Goal: Information Seeking & Learning: Learn about a topic

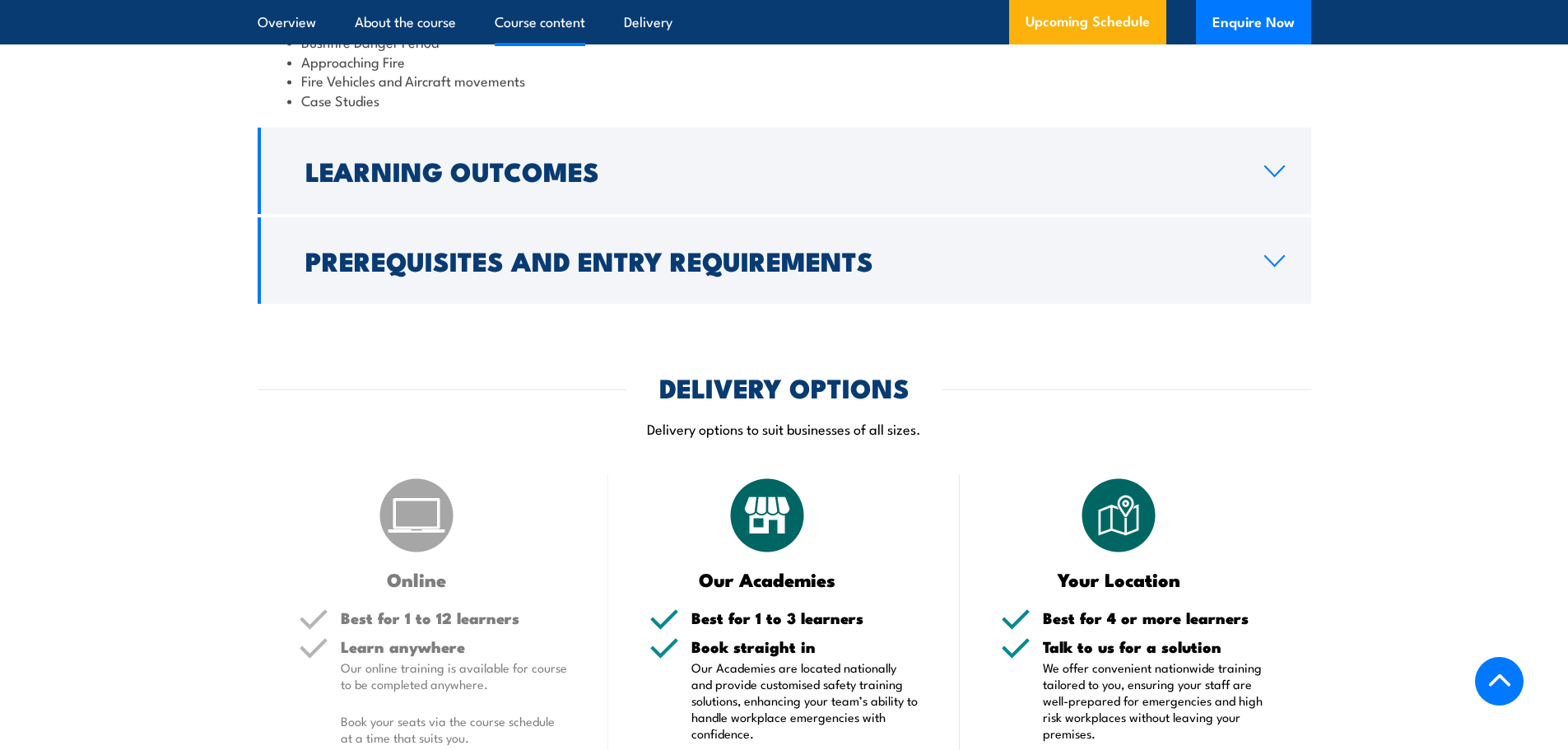
scroll to position [1646, 0]
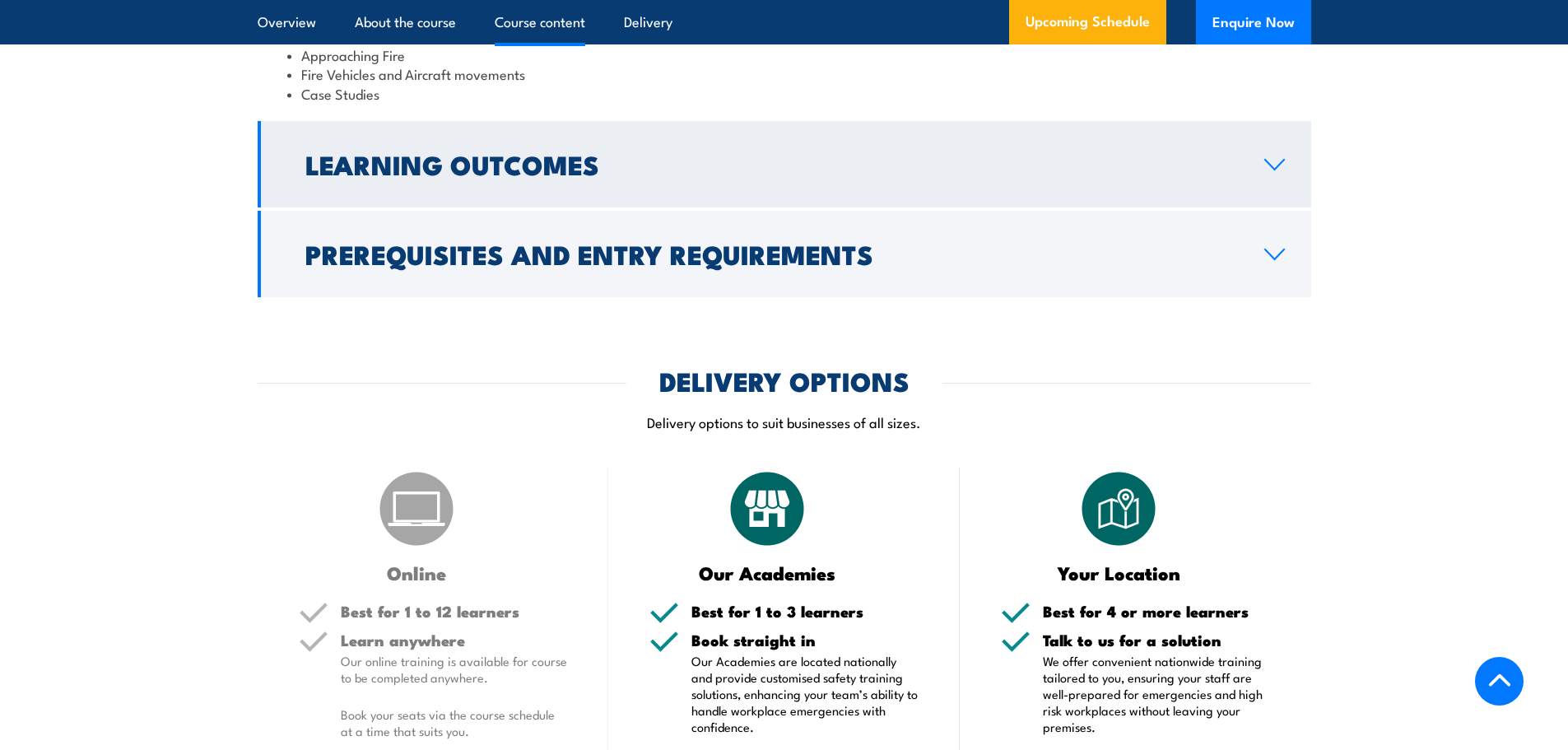
click at [1263, 135] on link "Learning Outcomes" at bounding box center [784, 163] width 1054 height 86
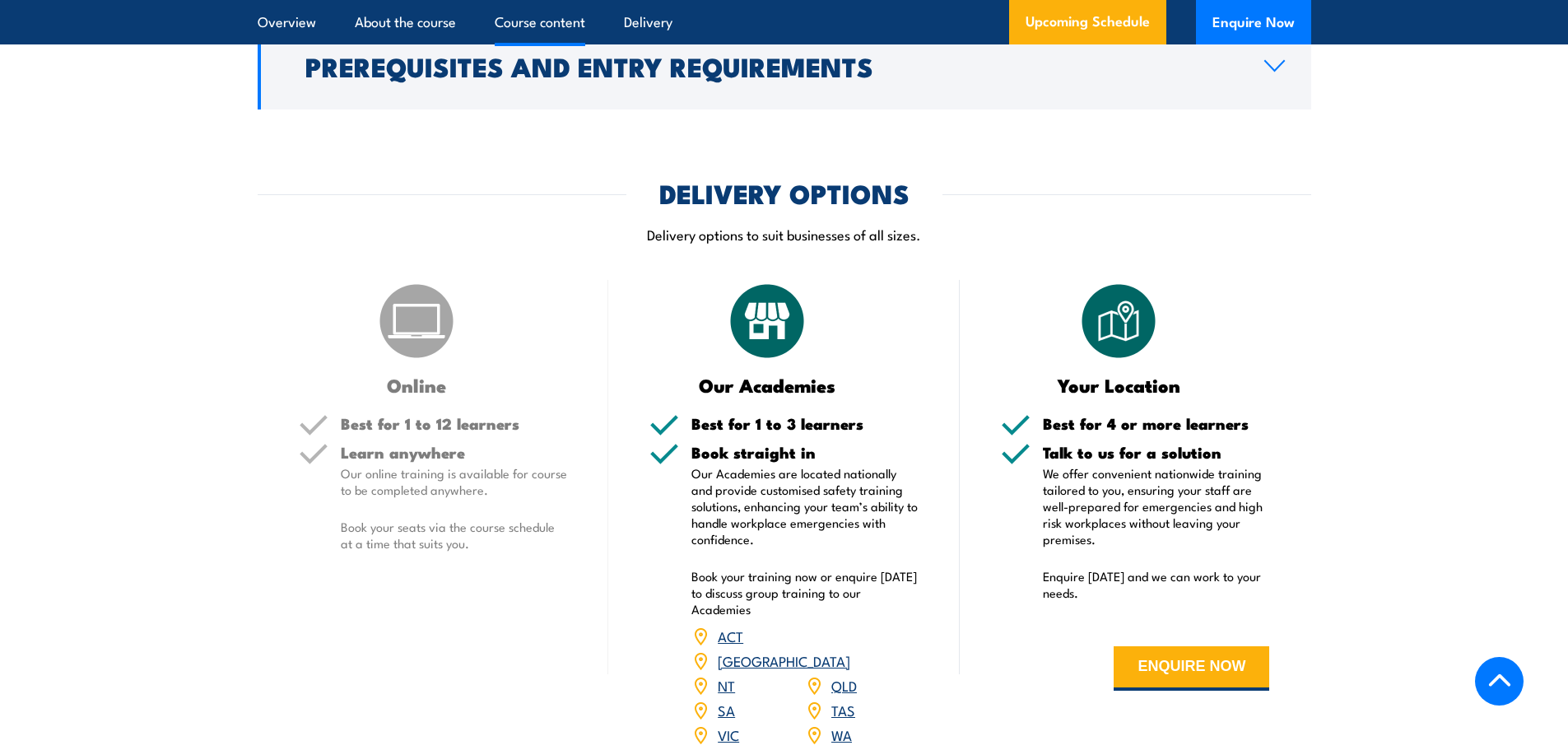
scroll to position [1470, 0]
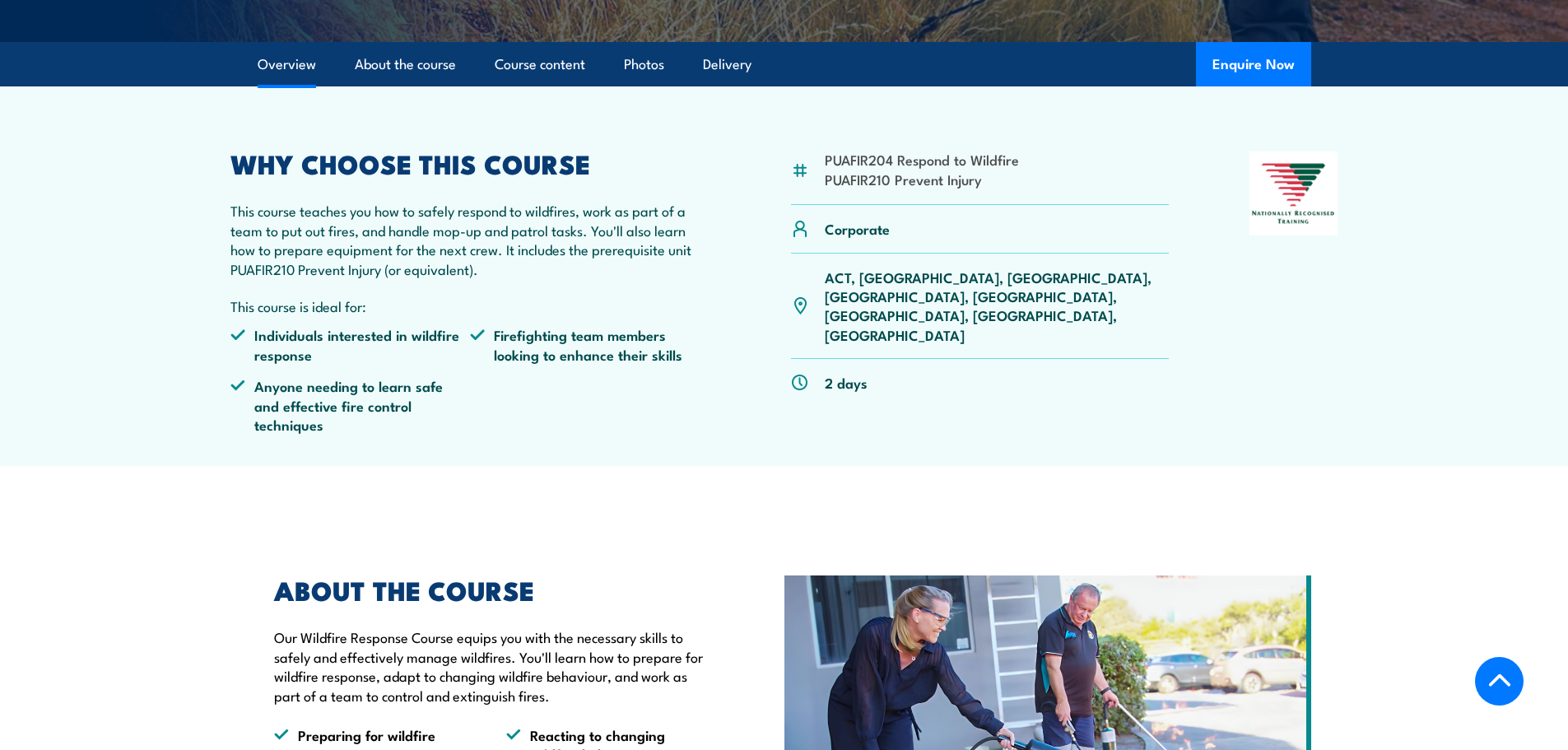
scroll to position [494, 0]
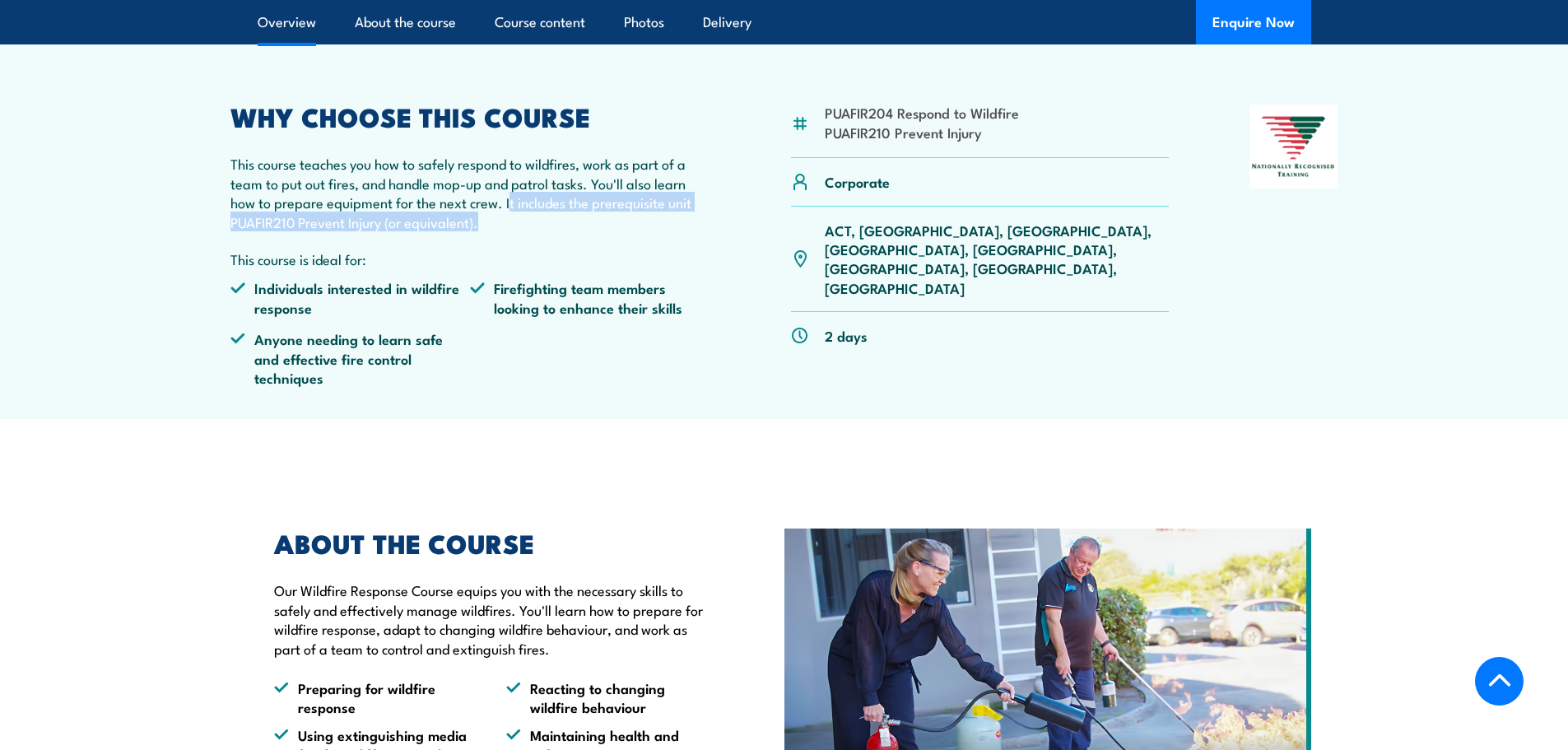
drag, startPoint x: 507, startPoint y: 203, endPoint x: 486, endPoint y: 224, distance: 29.7
click at [486, 224] on p "This course teaches you how to safely respond to wildfires, work as part of a t…" at bounding box center [471, 193] width 481 height 77
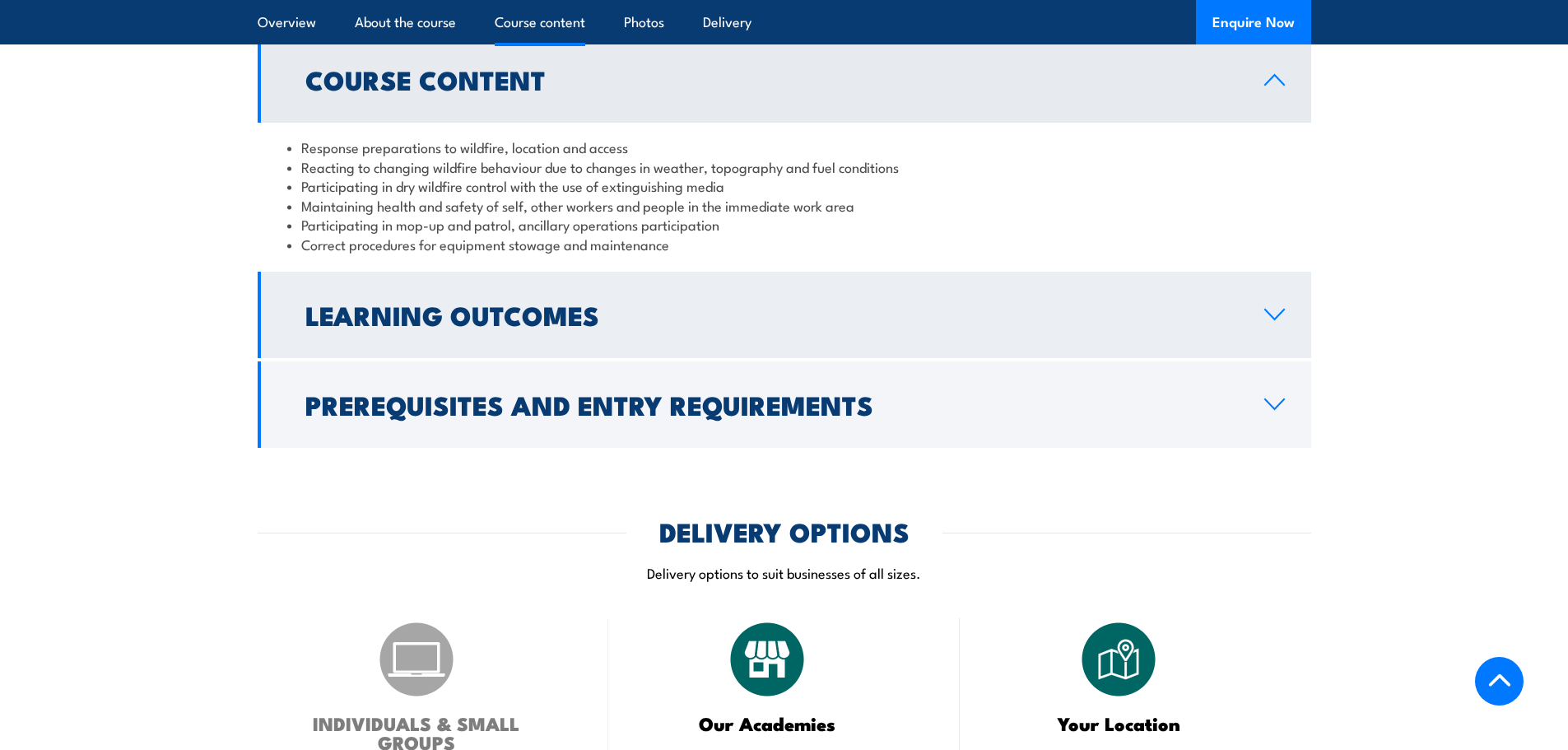
scroll to position [1400, 0]
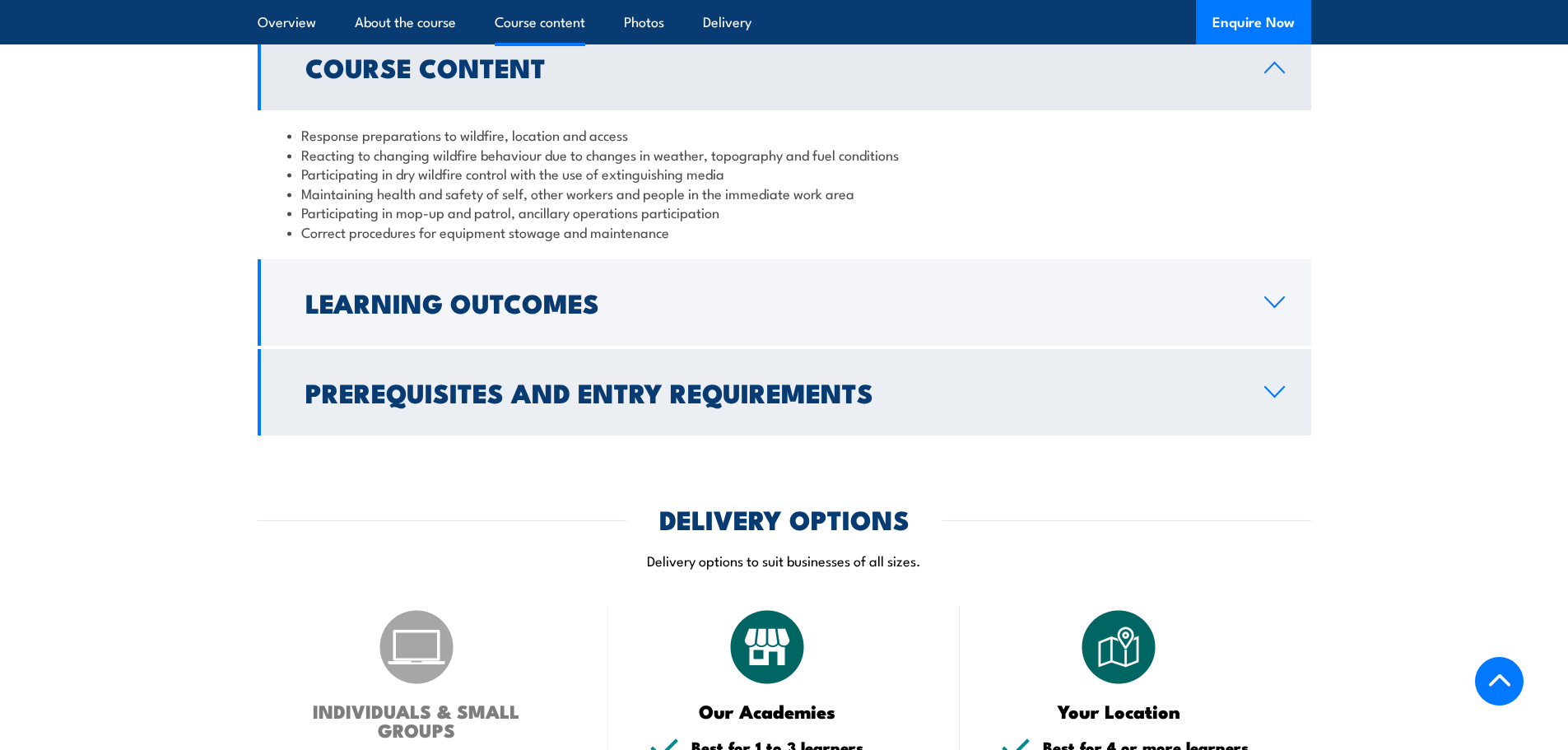
click at [1273, 385] on icon at bounding box center [1274, 391] width 22 height 13
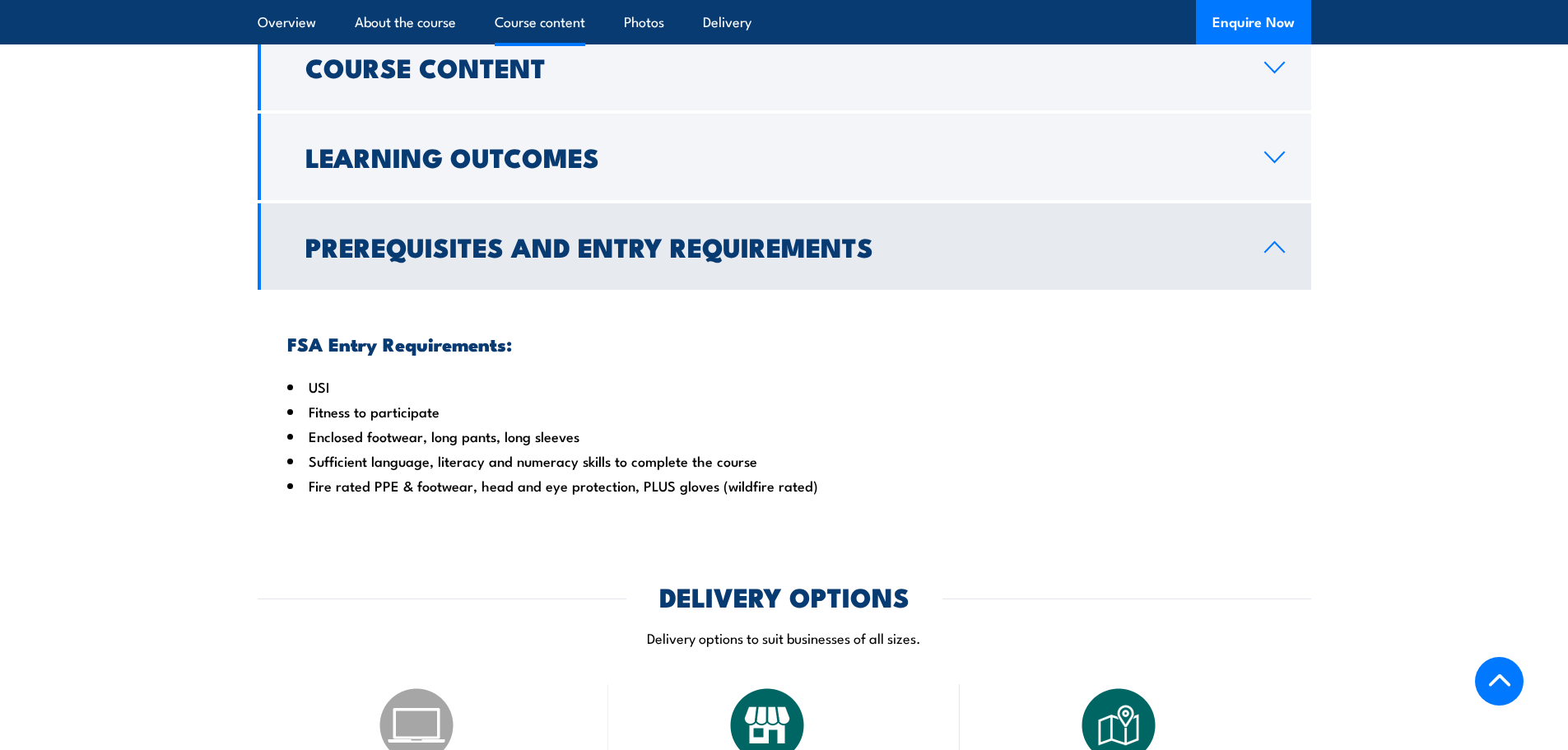
click at [1284, 247] on link "Prerequisites and Entry Requirements" at bounding box center [784, 246] width 1054 height 86
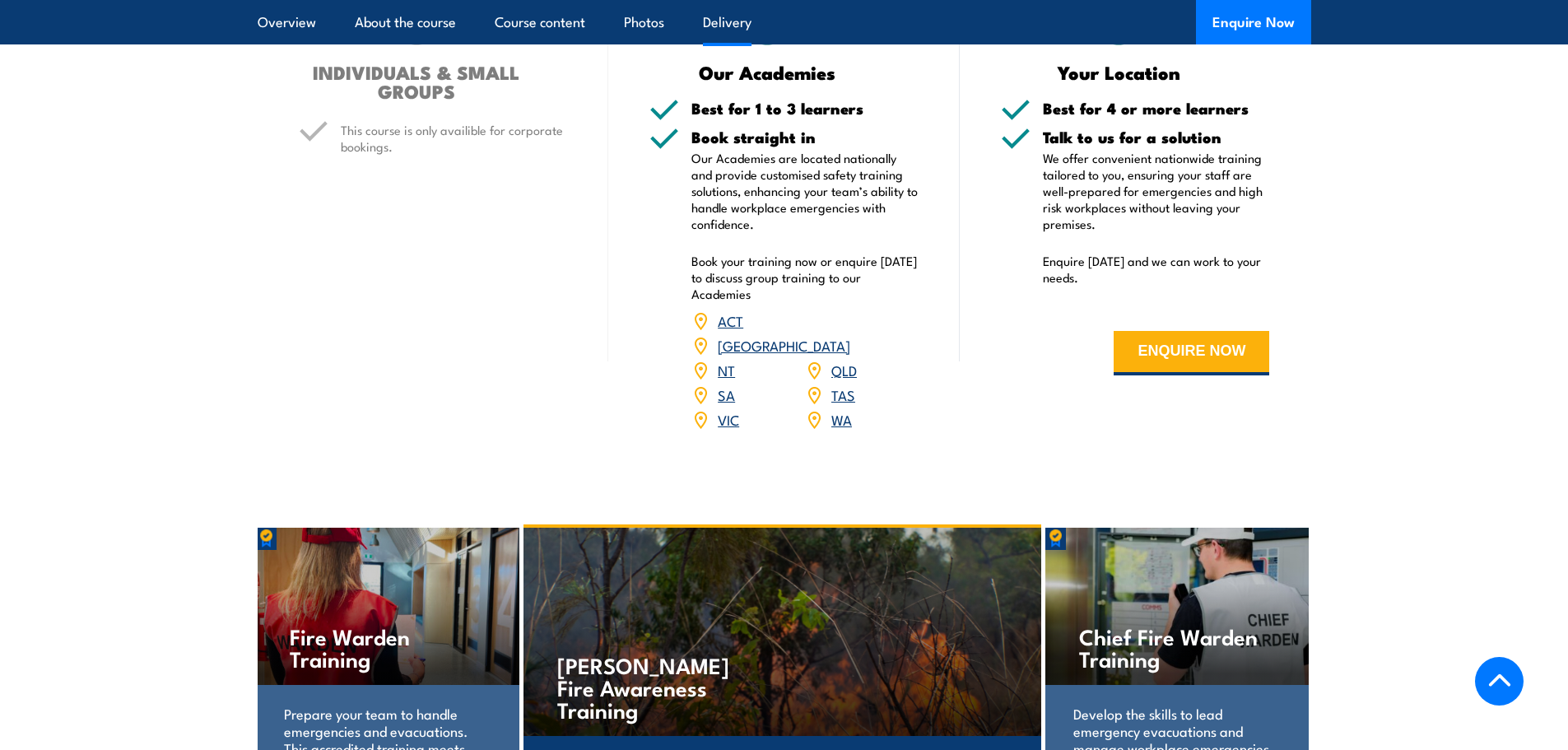
scroll to position [1812, 0]
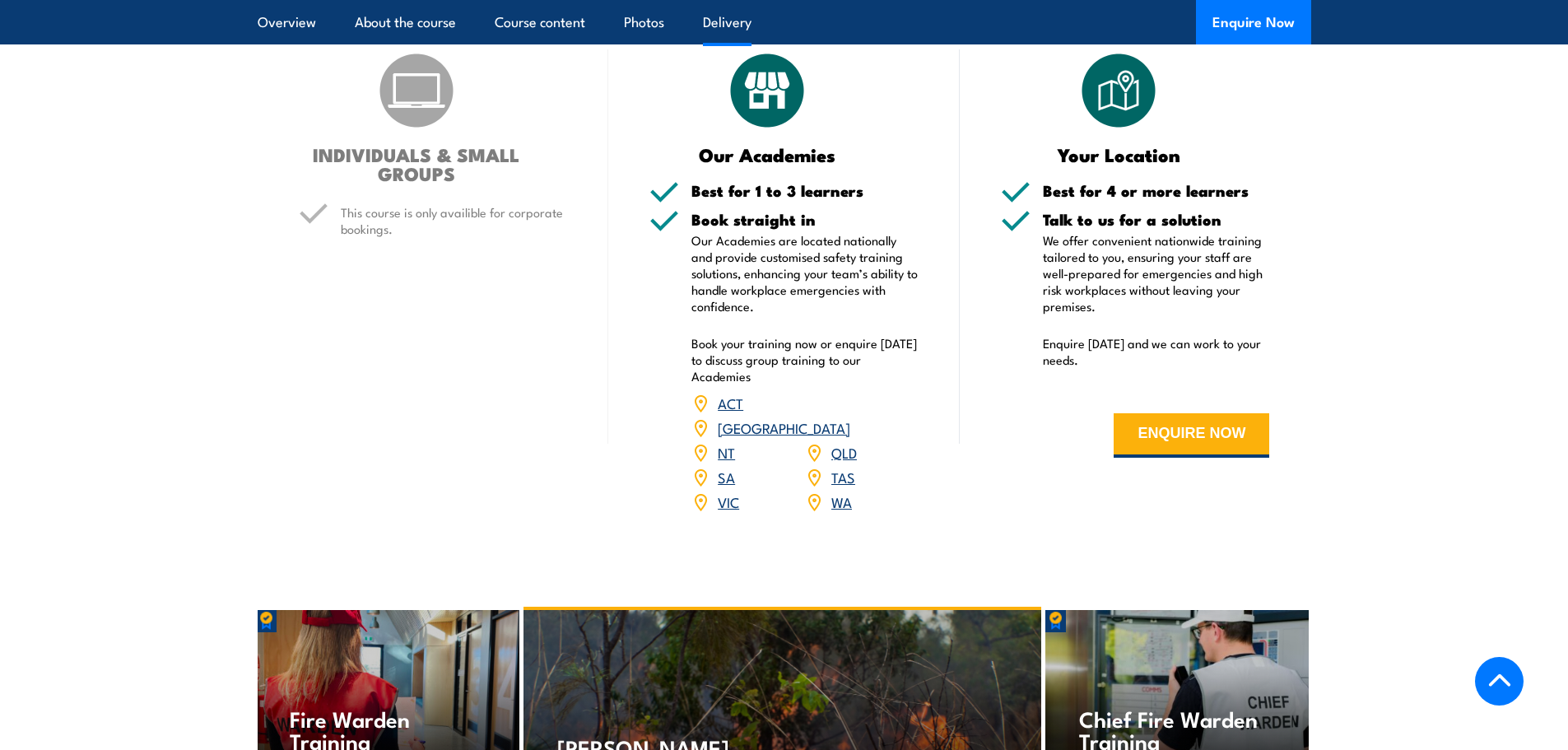
click at [840, 442] on link "QLD" at bounding box center [844, 452] width 26 height 20
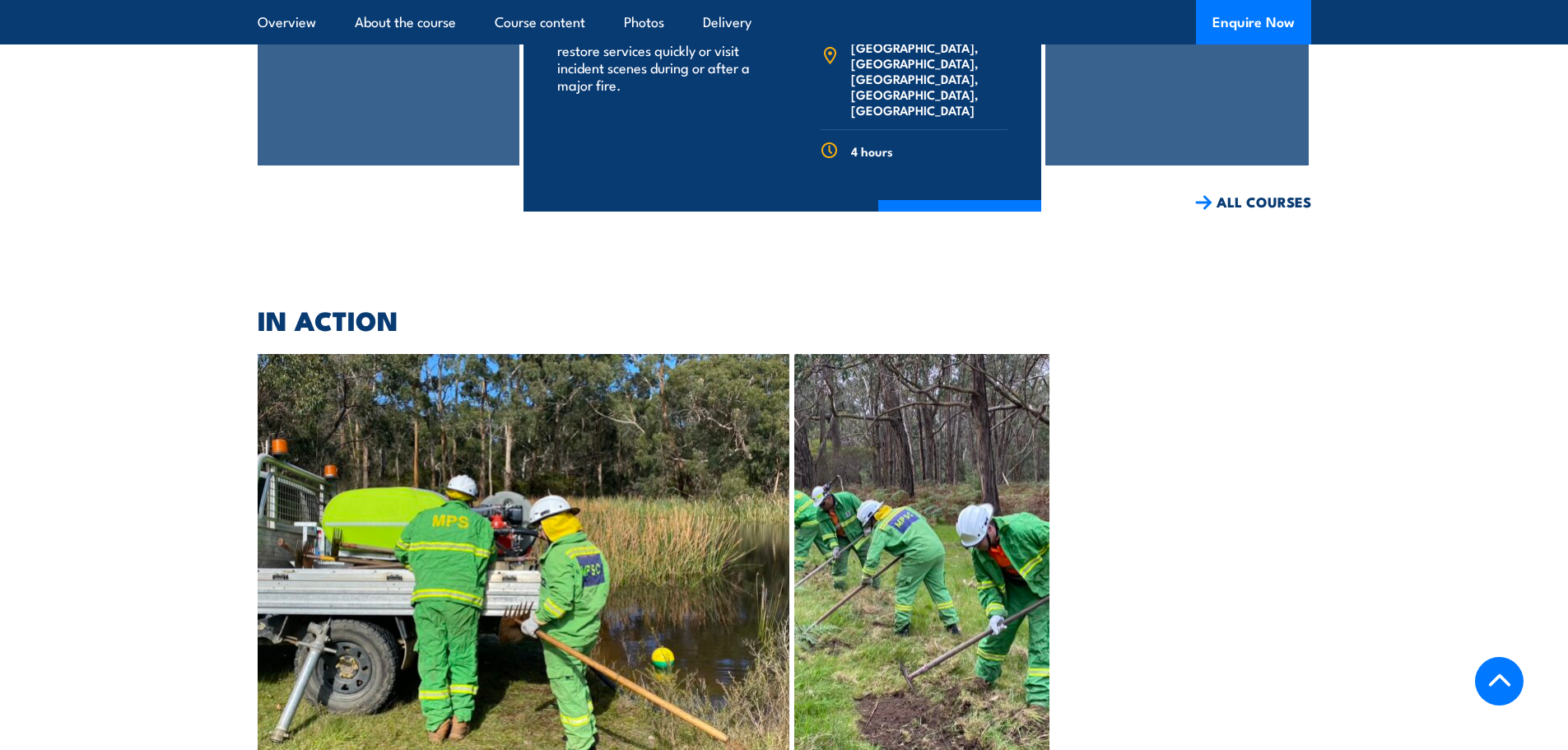
scroll to position [3280, 0]
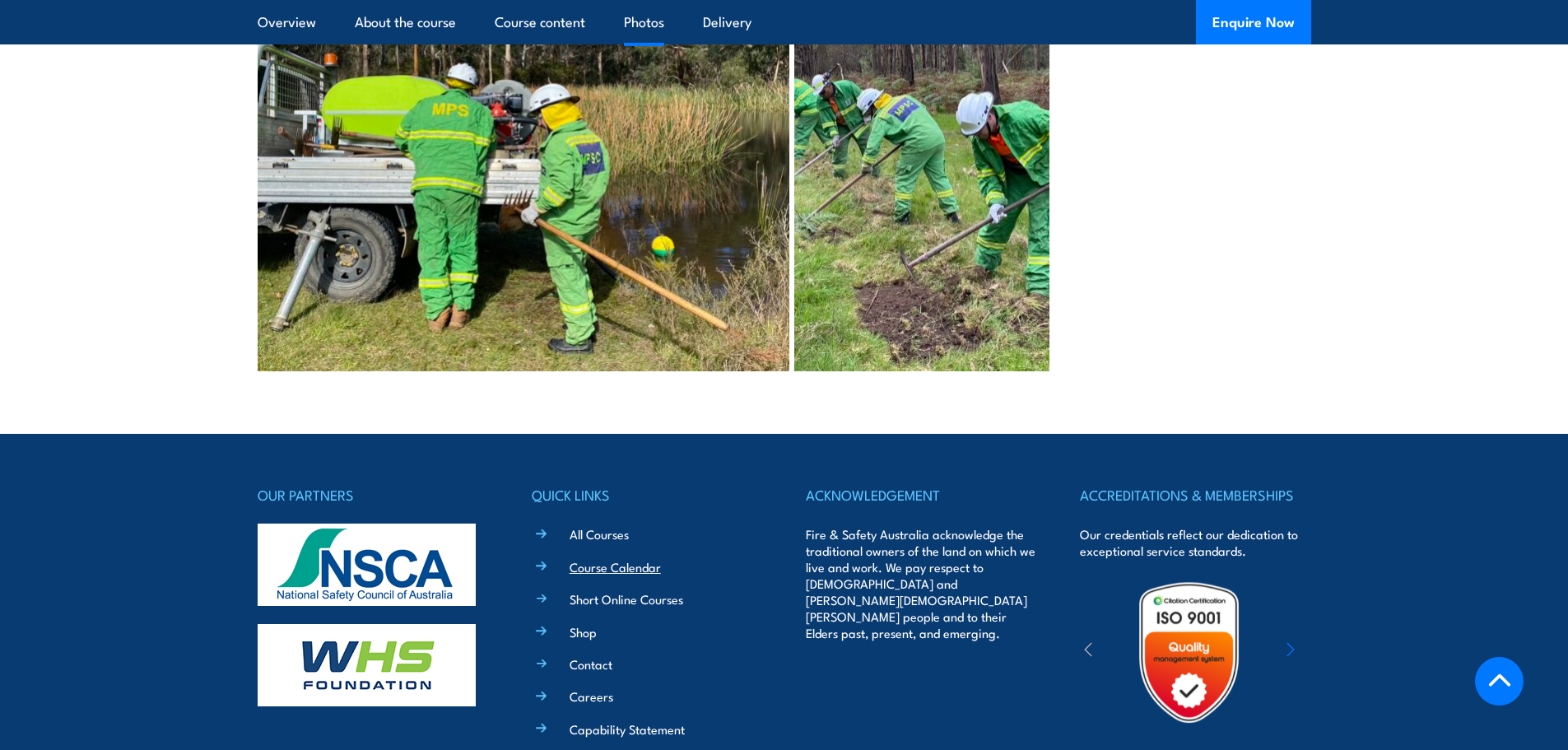
click at [642, 558] on link "Course Calendar" at bounding box center [615, 566] width 91 height 17
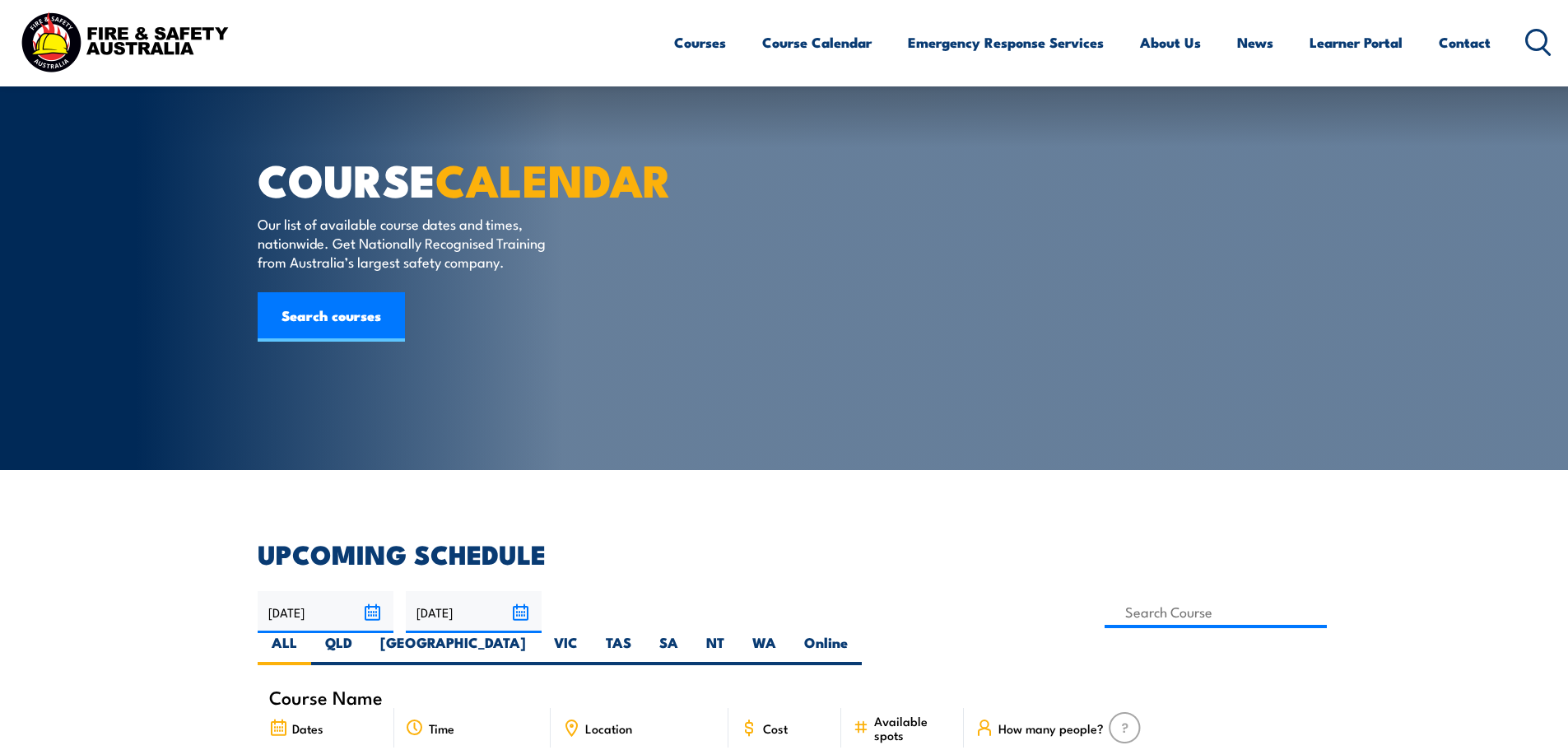
scroll to position [329, 0]
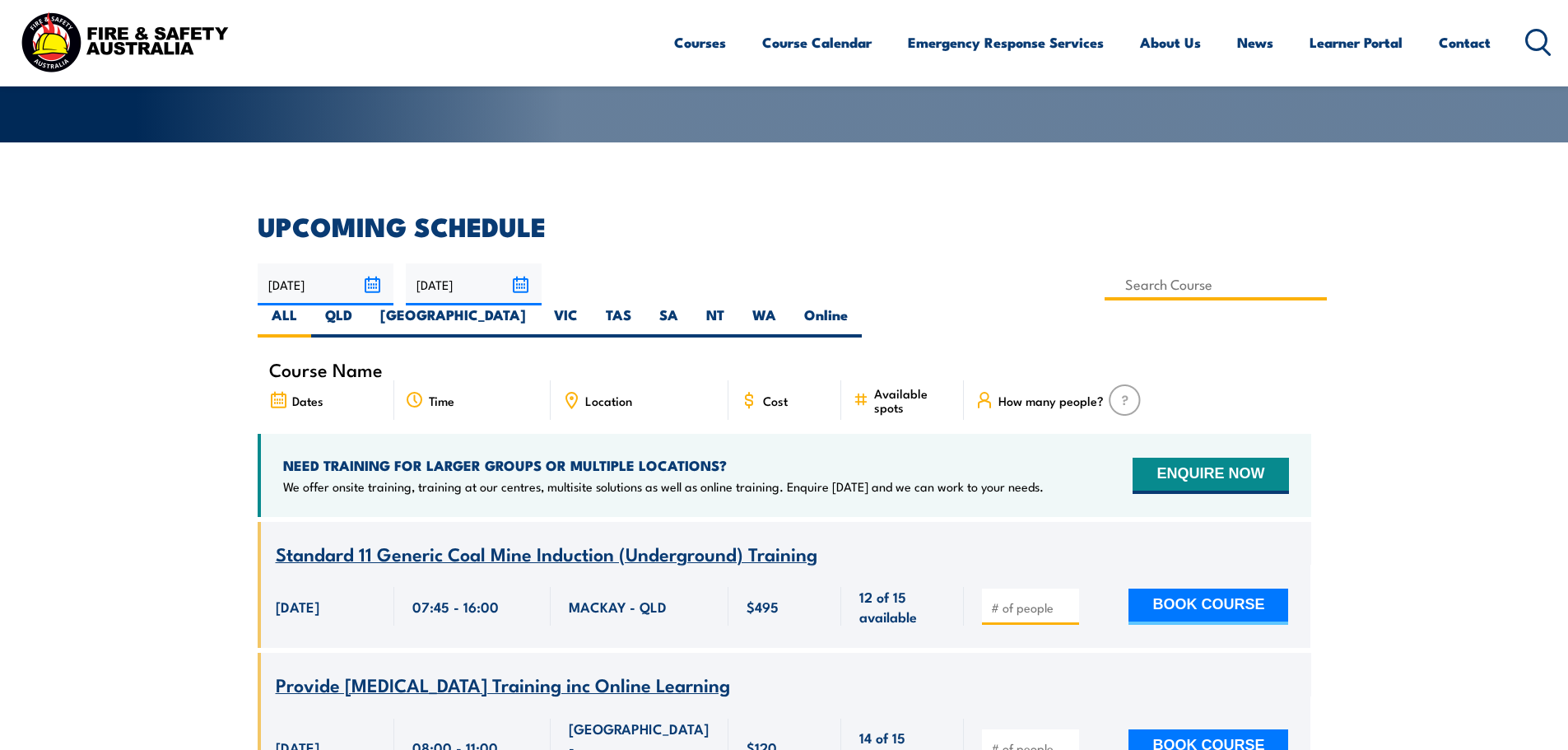
click at [1105, 280] on input at bounding box center [1217, 284] width 224 height 32
click at [1105, 287] on input at bounding box center [1217, 284] width 224 height 32
type input "Respond to Wildfire & Prevent Injury Training"
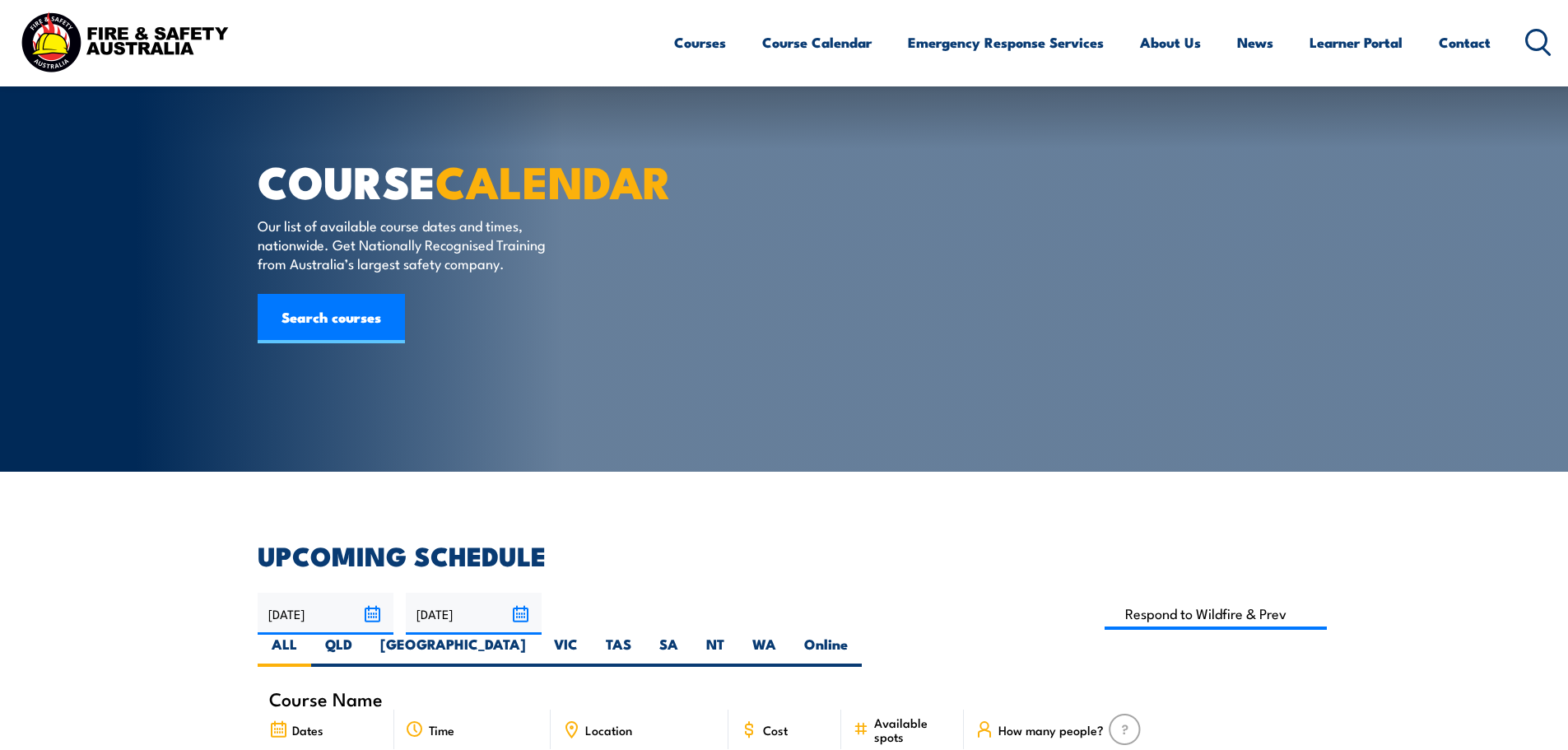
select select "9"
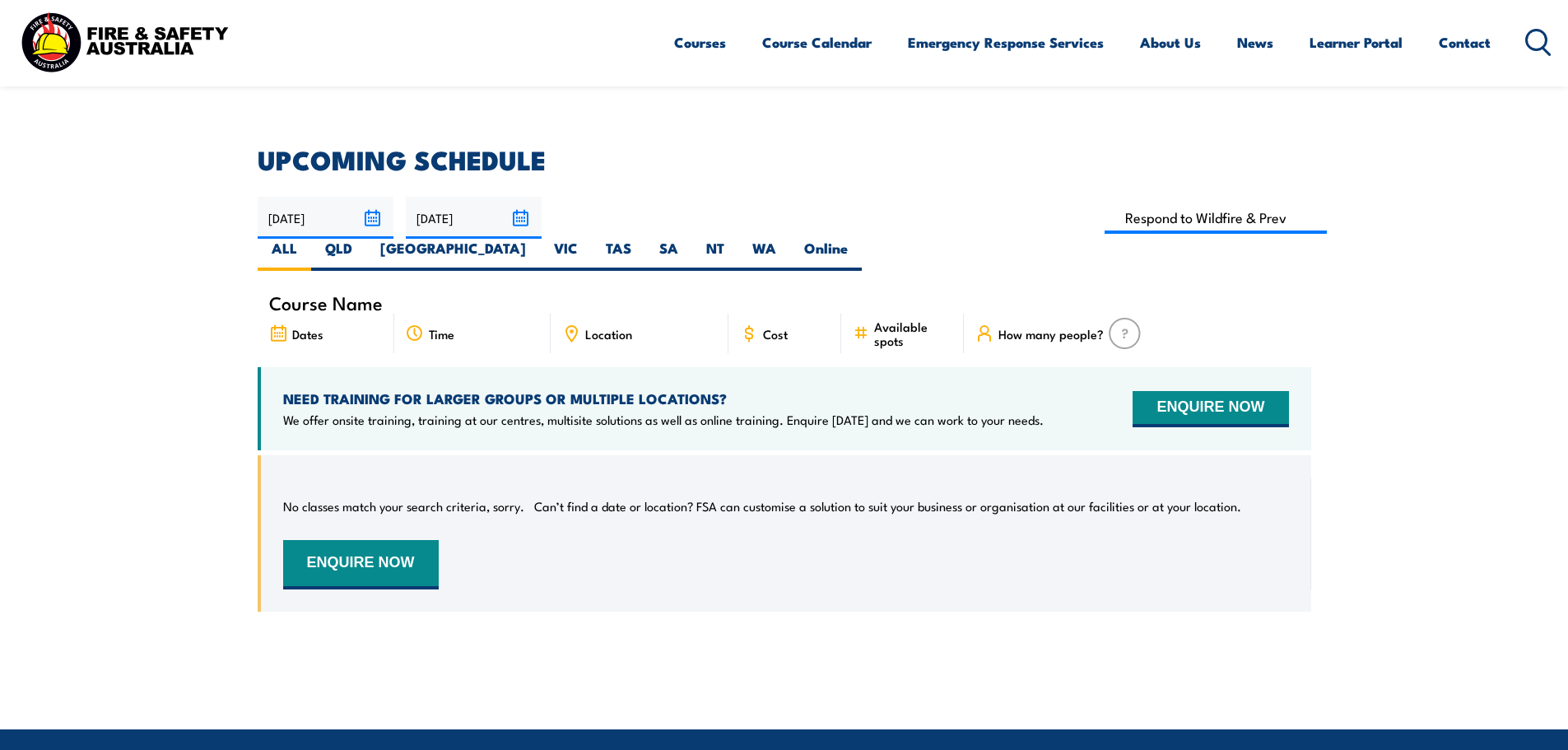
scroll to position [379, 0]
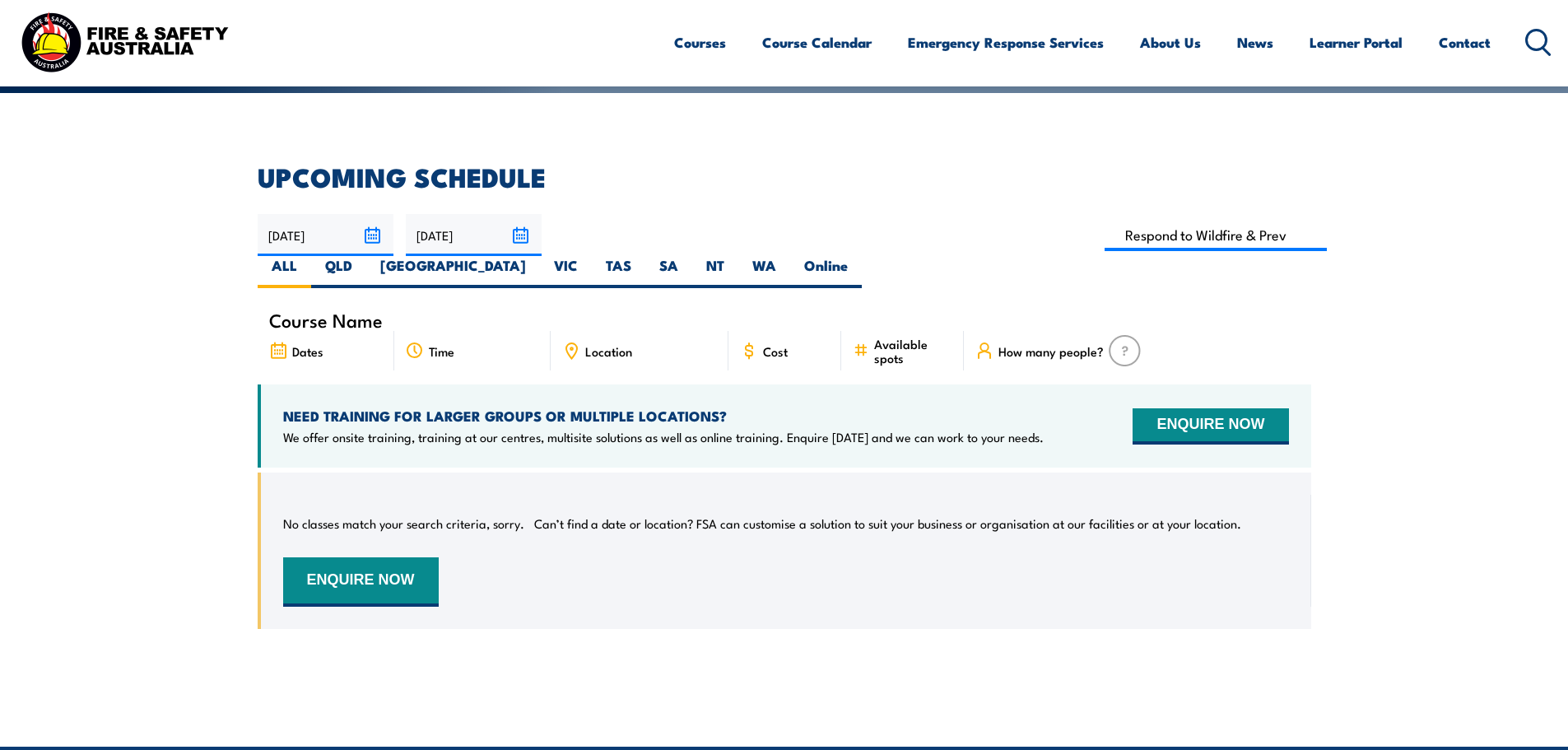
click at [510, 234] on input "[DATE]" at bounding box center [473, 234] width 136 height 42
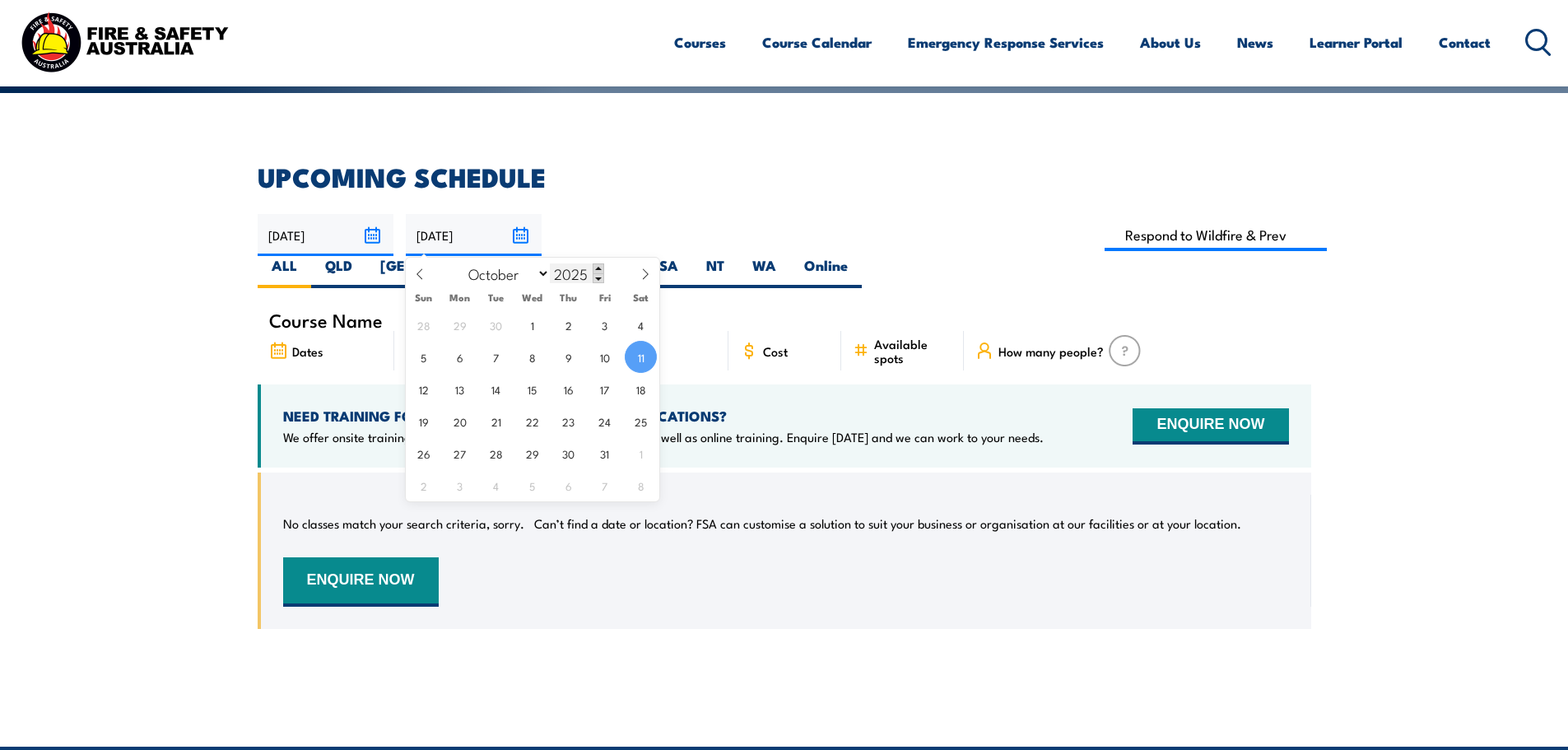
click at [596, 268] on span at bounding box center [599, 268] width 12 height 10
type input "2026"
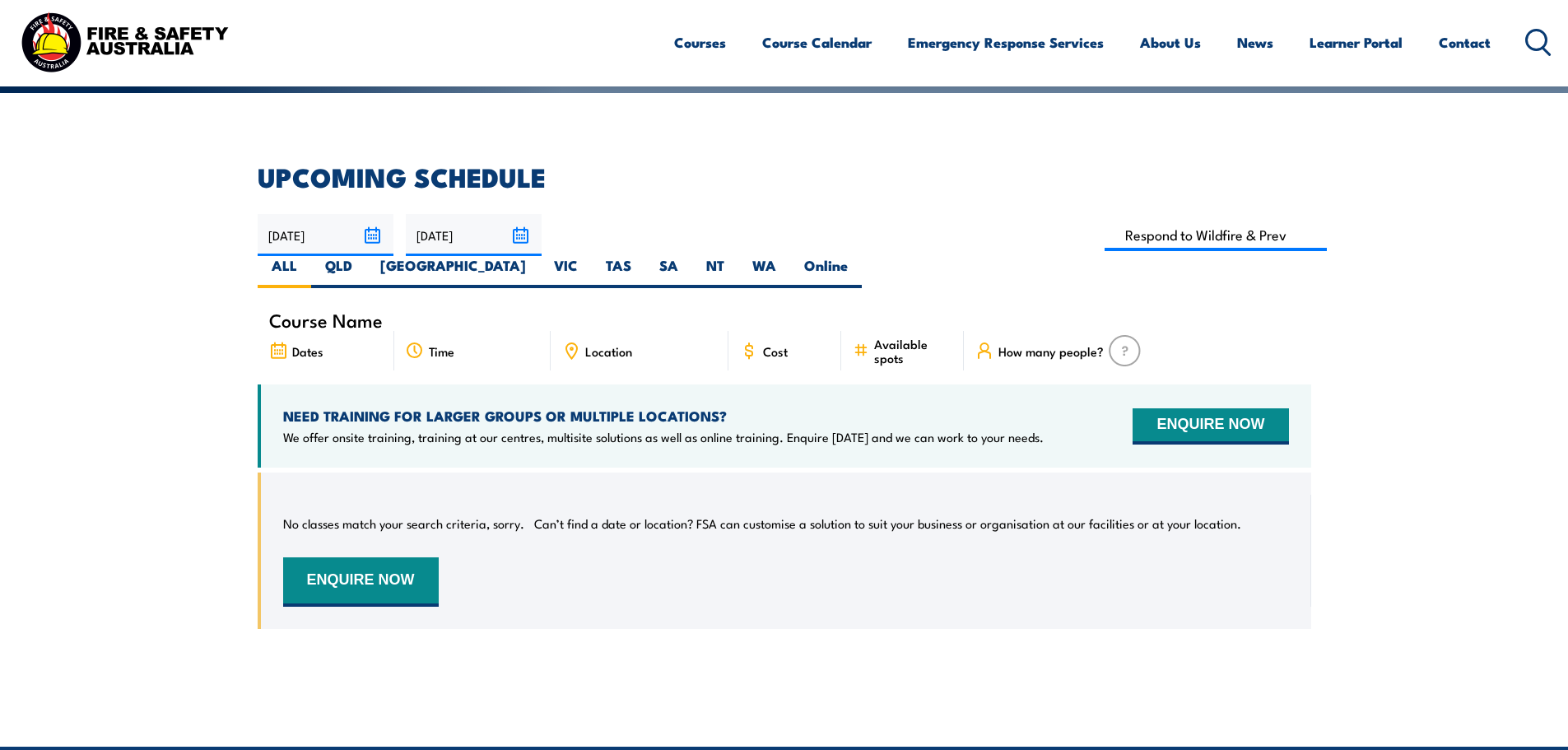
click at [720, 269] on article "UPCOMING SCHEDULE 12/08/2025 11/10/2025" at bounding box center [784, 409] width 1054 height 489
click at [521, 237] on input "[DATE]" at bounding box center [473, 234] width 136 height 42
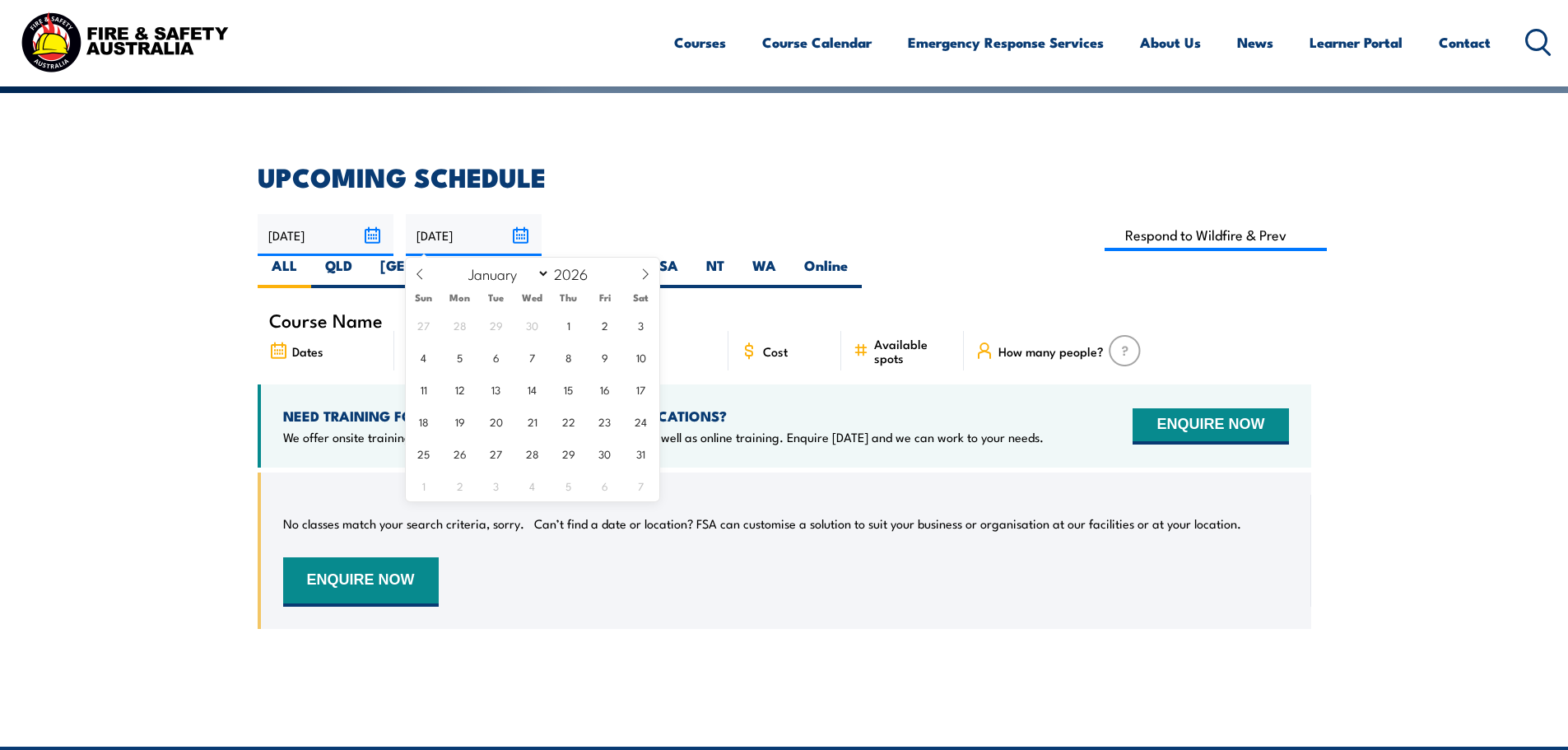
click at [610, 273] on div "January February March April May June July August September October November De…" at bounding box center [532, 274] width 190 height 34
click at [478, 232] on input "11/10/2025" at bounding box center [473, 234] width 136 height 42
click at [526, 230] on input "11/10/2025" at bounding box center [473, 234] width 136 height 42
click at [640, 271] on icon at bounding box center [646, 274] width 12 height 12
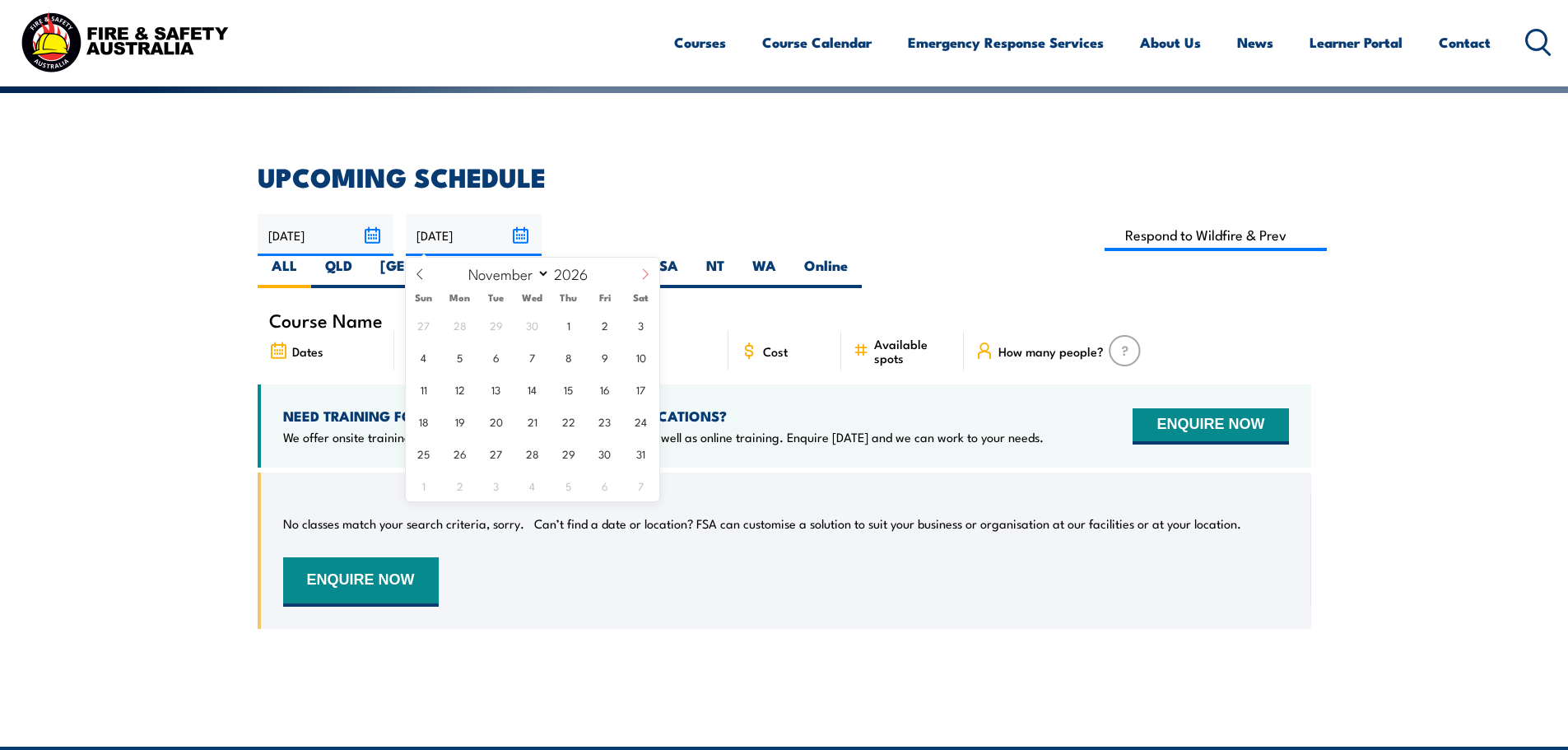
click at [640, 271] on icon at bounding box center [646, 274] width 12 height 12
select select "11"
click at [640, 271] on icon at bounding box center [646, 274] width 12 height 12
type input "2027"
click at [640, 271] on icon at bounding box center [646, 274] width 12 height 12
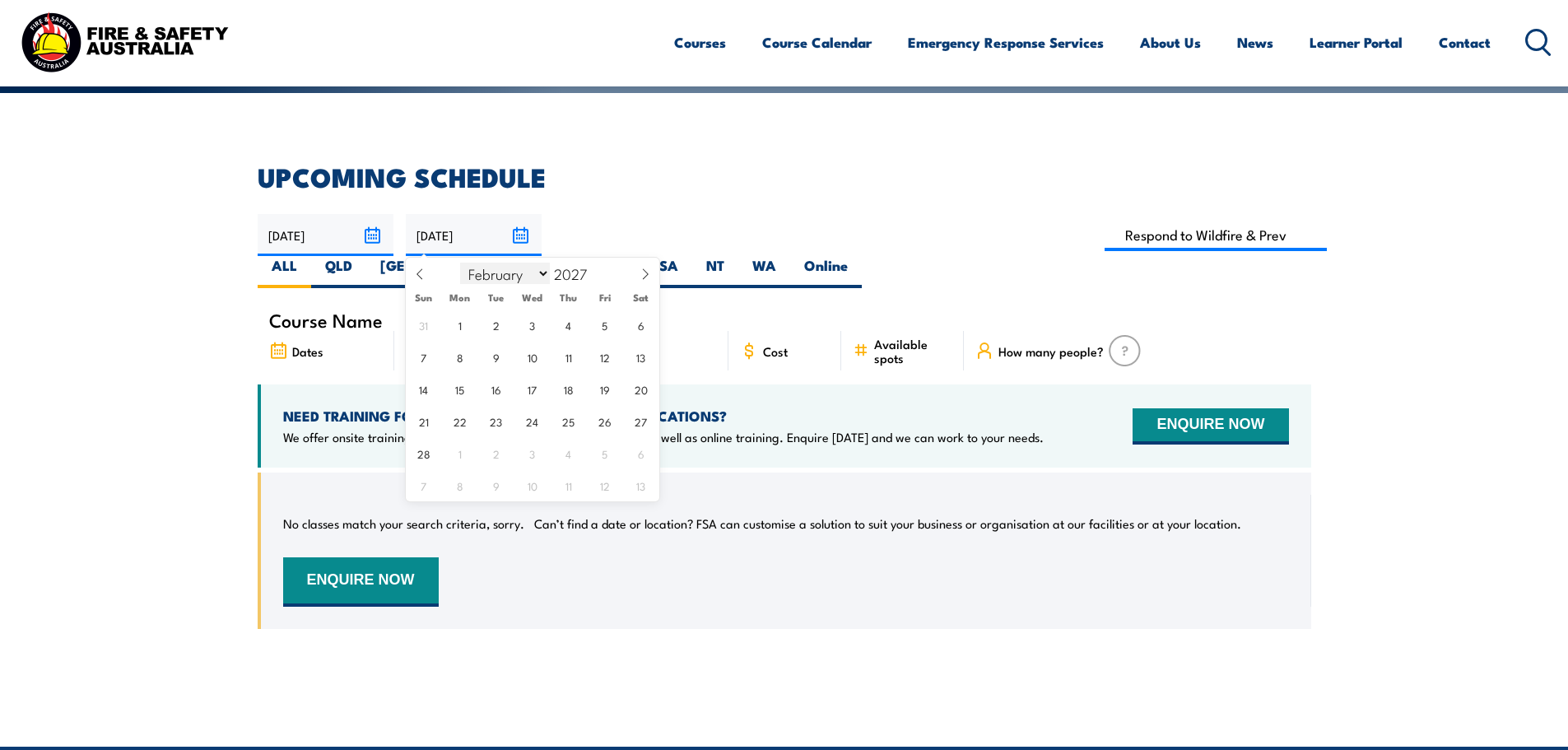
click at [533, 276] on select "January February March April May June July August September October November De…" at bounding box center [505, 273] width 90 height 22
select select "0"
click at [461, 262] on select "January February March April May June July August September October November De…" at bounding box center [505, 273] width 90 height 22
click at [736, 309] on div "Course Name" at bounding box center [784, 320] width 1054 height 22
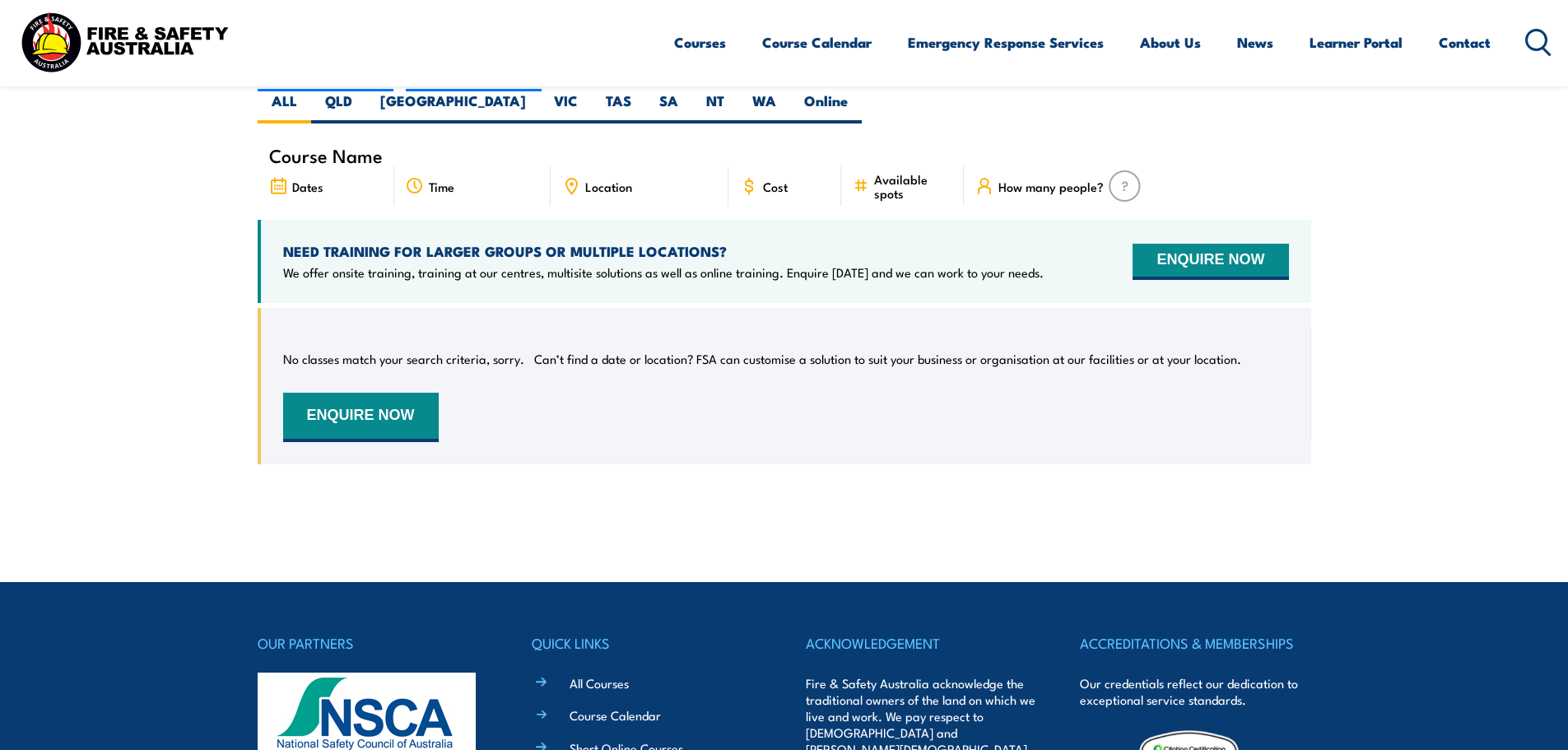
scroll to position [461, 0]
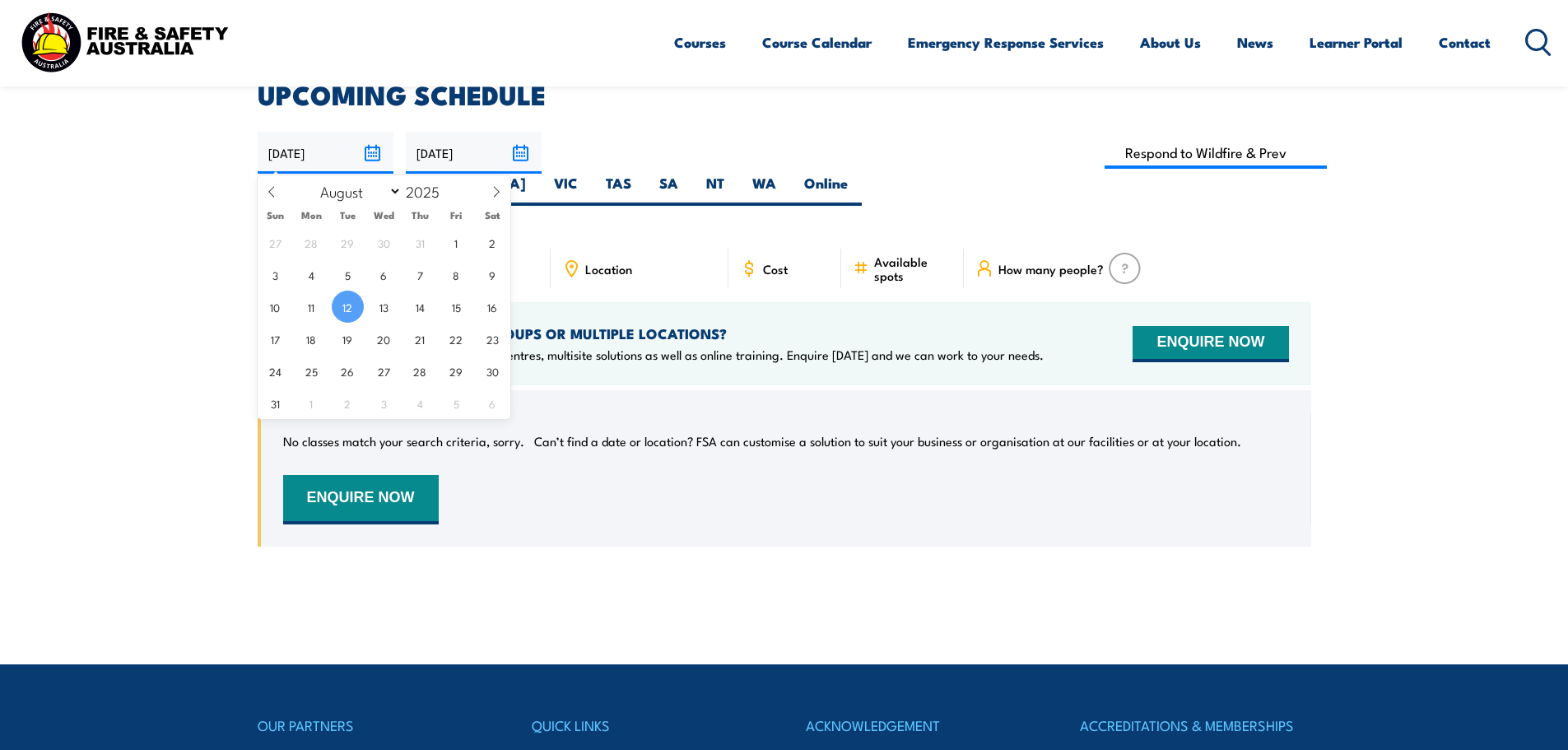
click at [375, 149] on input "12/08/2025" at bounding box center [324, 152] width 136 height 42
click at [603, 325] on div "NEED TRAINING FOR LARGER GROUPS OR MULTIPLE LOCATIONS? We offer onsite training…" at bounding box center [663, 343] width 761 height 39
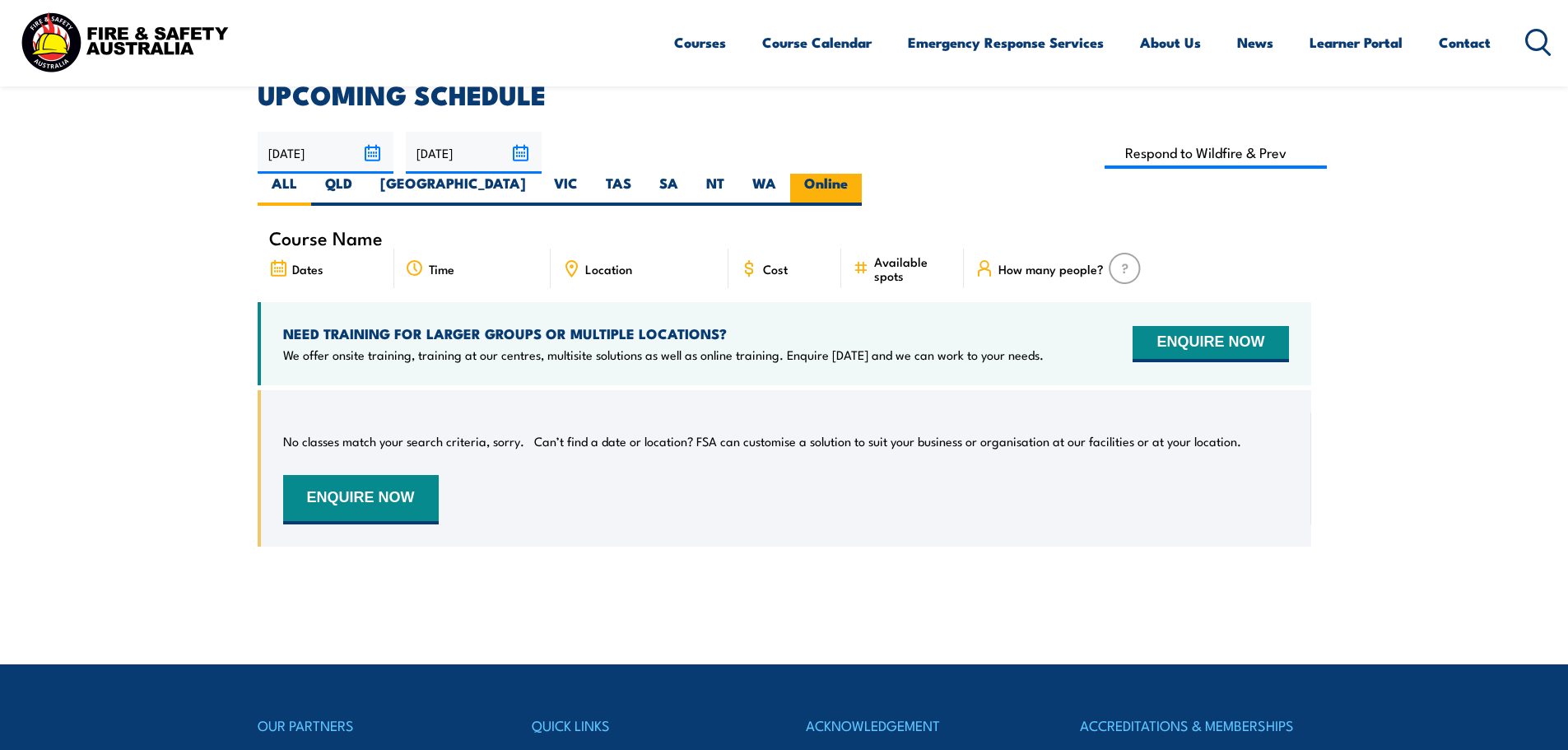
click at [862, 174] on label "Online" at bounding box center [826, 190] width 71 height 32
click at [859, 174] on input "Online" at bounding box center [853, 179] width 11 height 11
radio input "true"
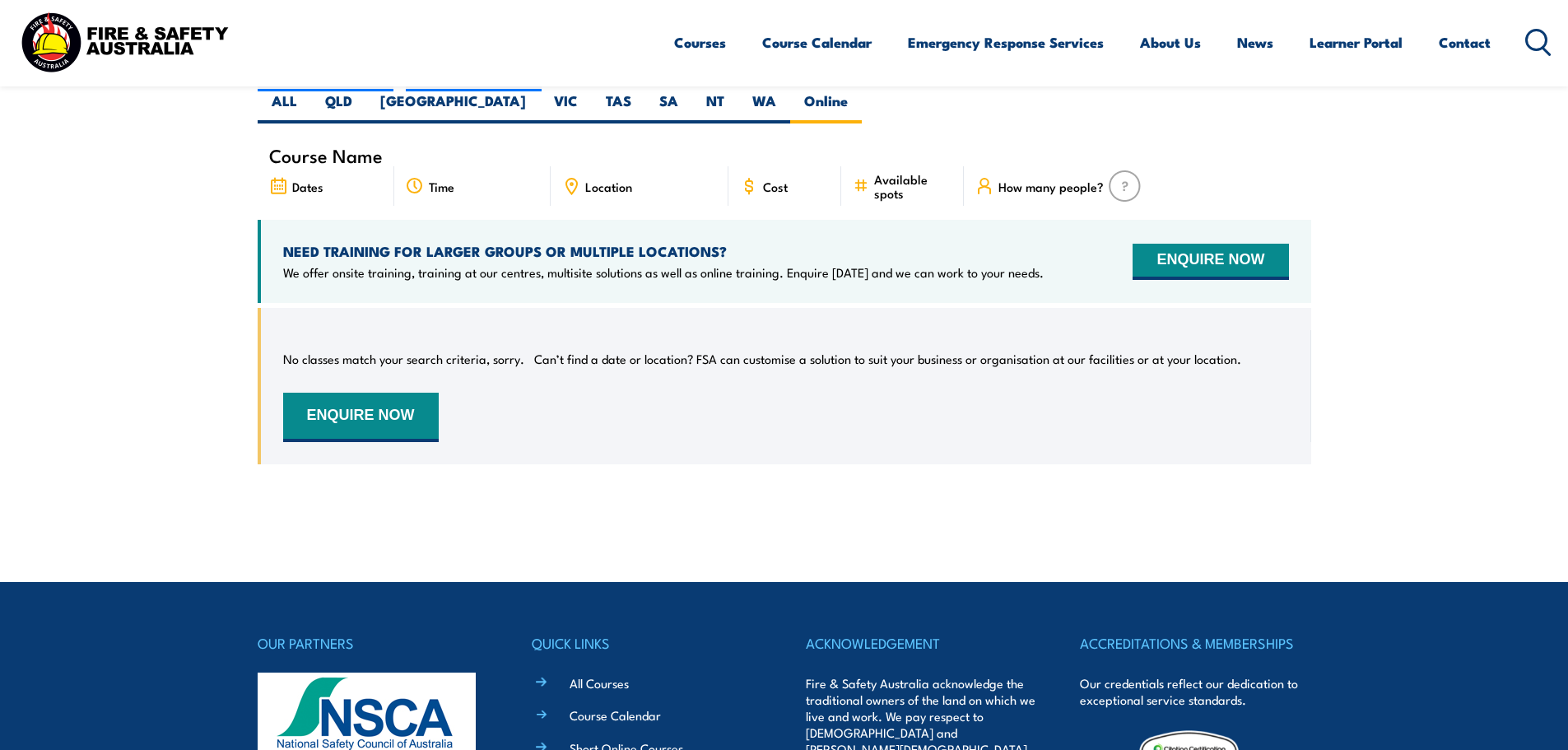
scroll to position [461, 0]
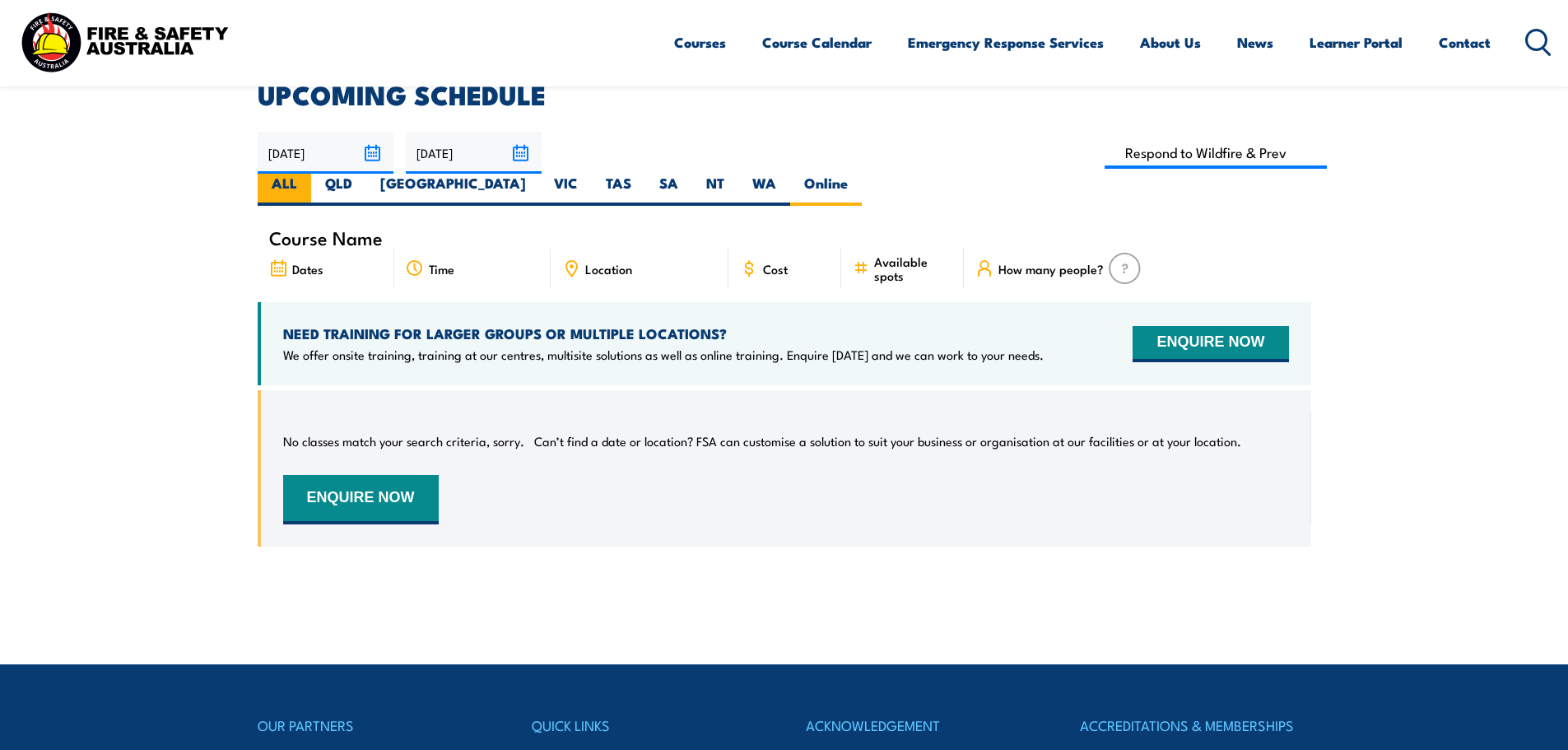
click at [312, 174] on label "ALL" at bounding box center [284, 190] width 53 height 32
click at [308, 174] on input "ALL" at bounding box center [302, 179] width 11 height 11
radio input "true"
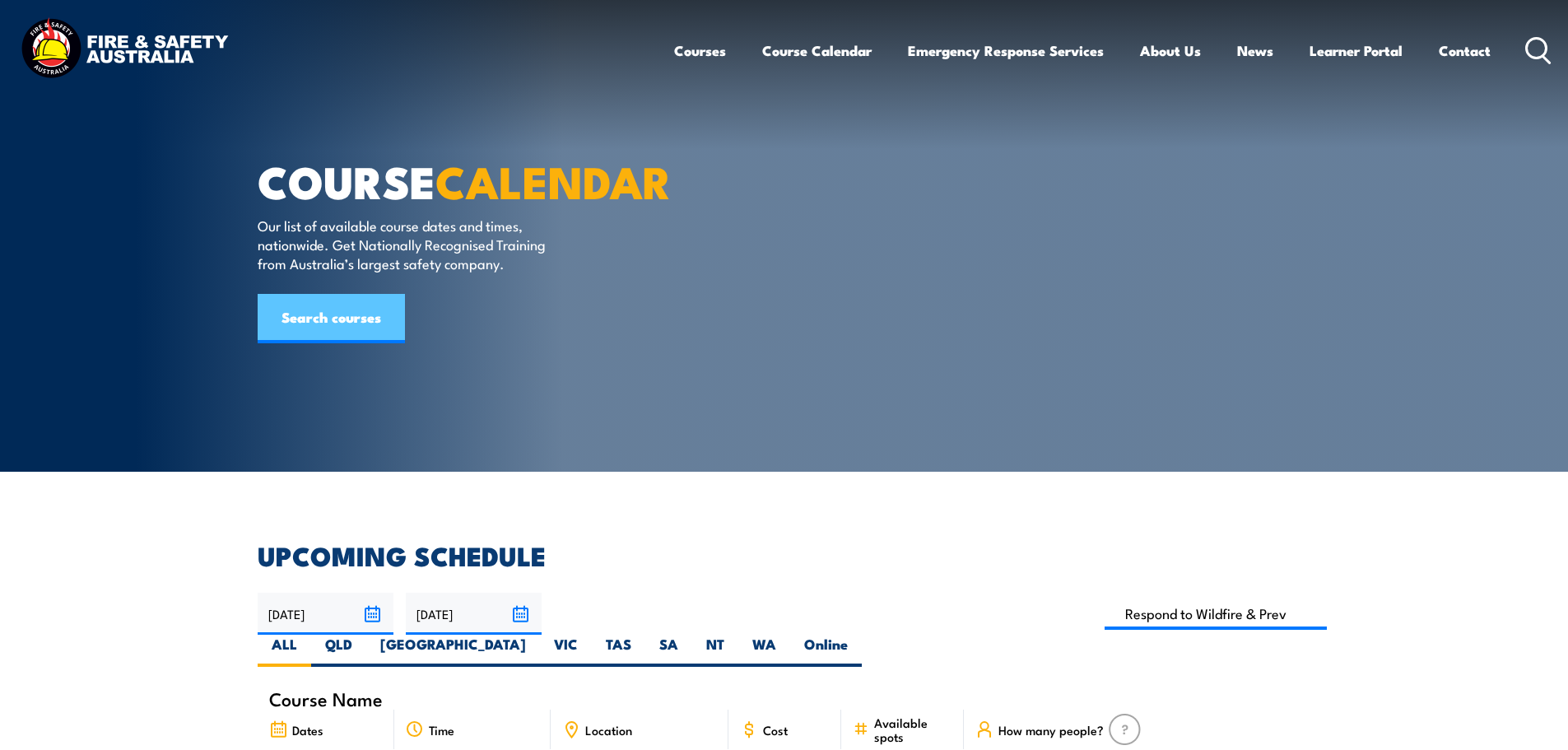
click at [341, 332] on link "Search courses" at bounding box center [330, 319] width 147 height 49
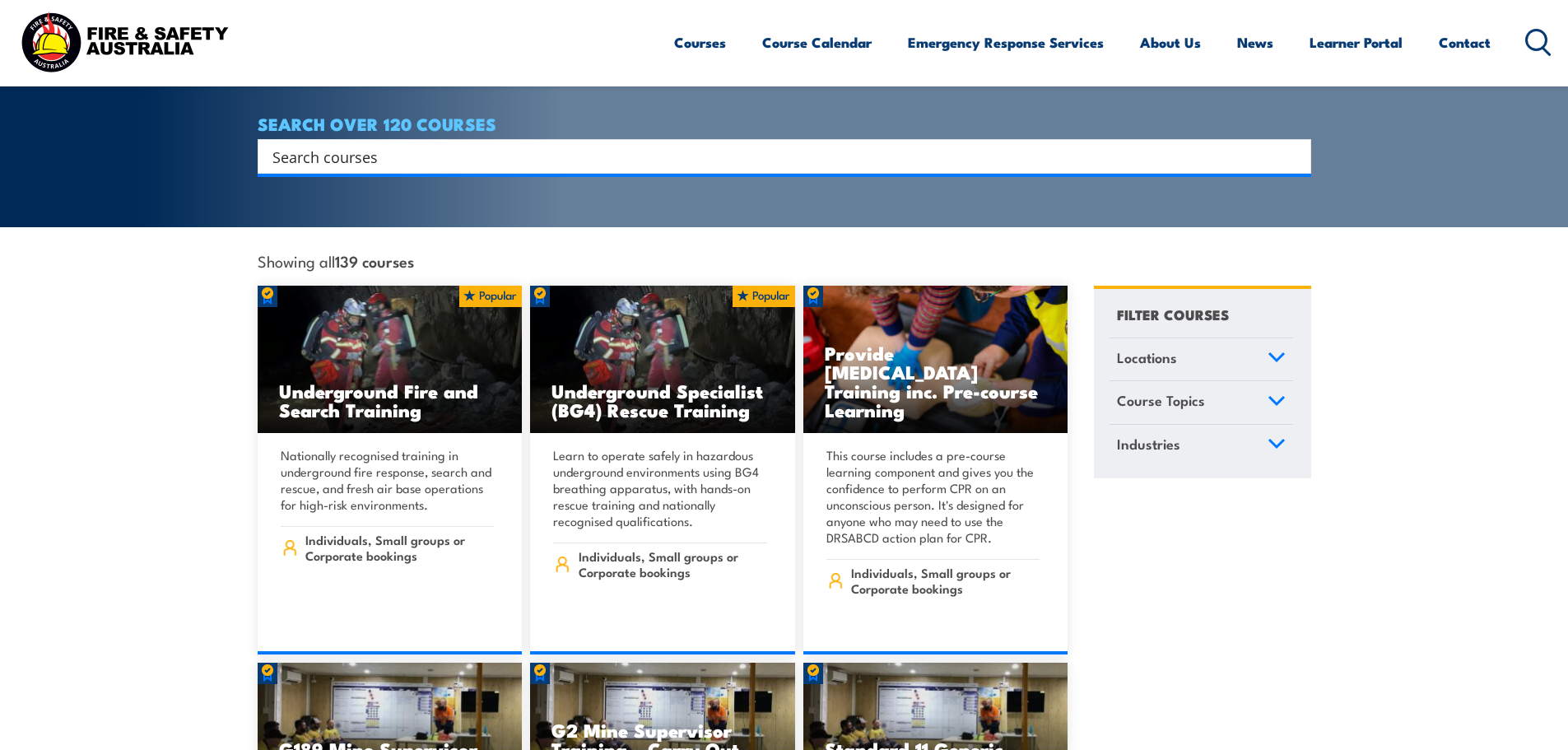
scroll to position [329, 0]
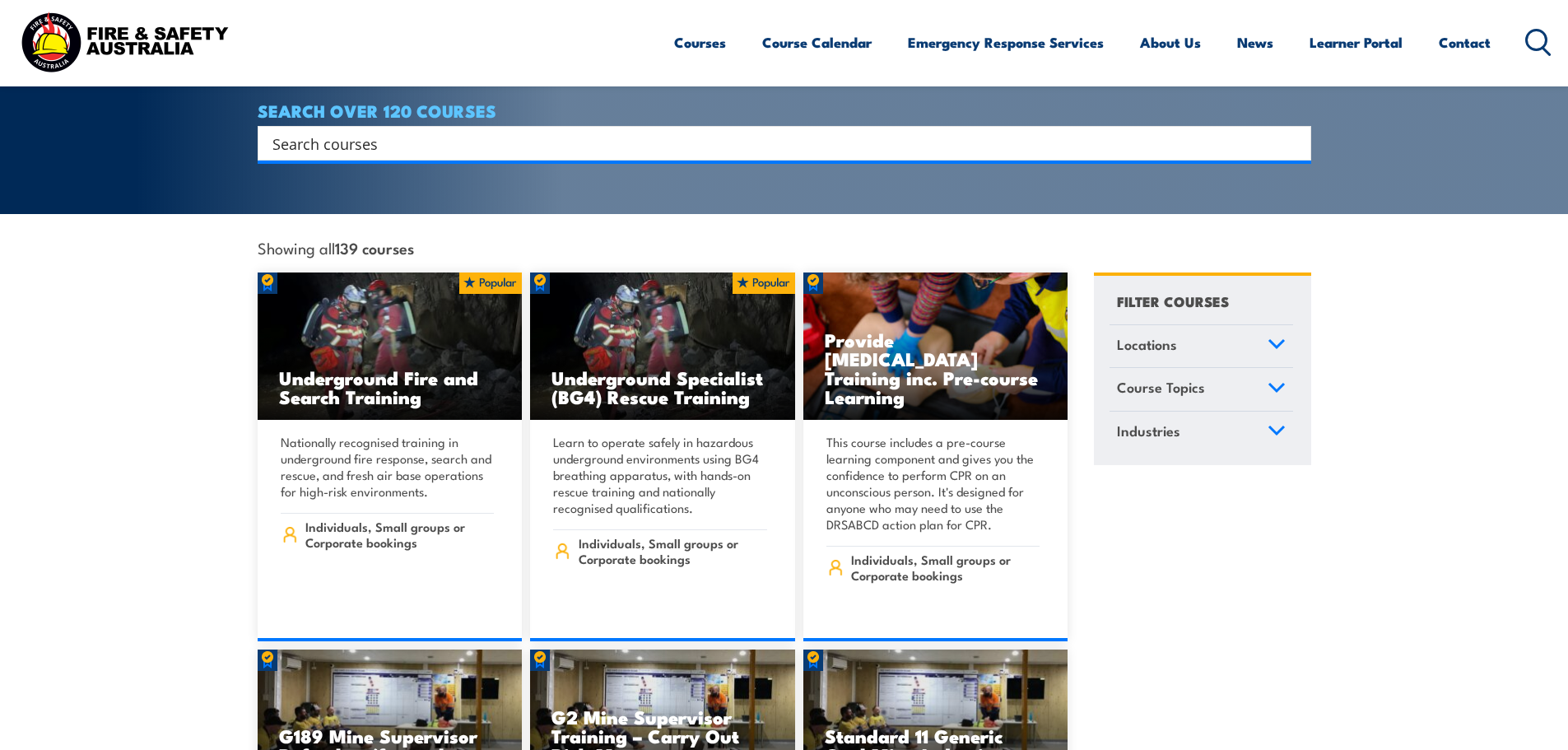
click at [386, 131] on input "Search input" at bounding box center [774, 142] width 1003 height 25
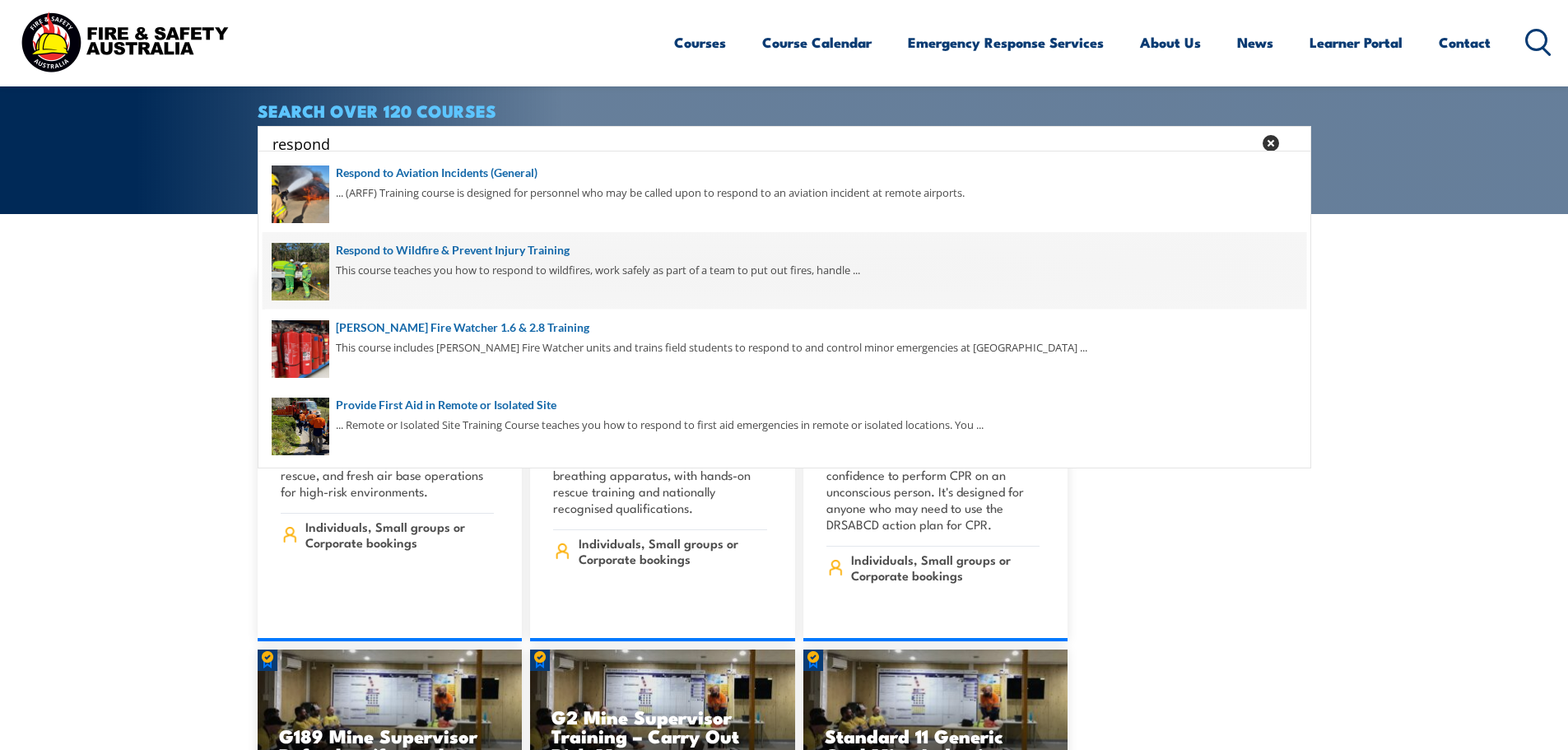
type input "respond"
click at [488, 248] on span at bounding box center [784, 271] width 1044 height 77
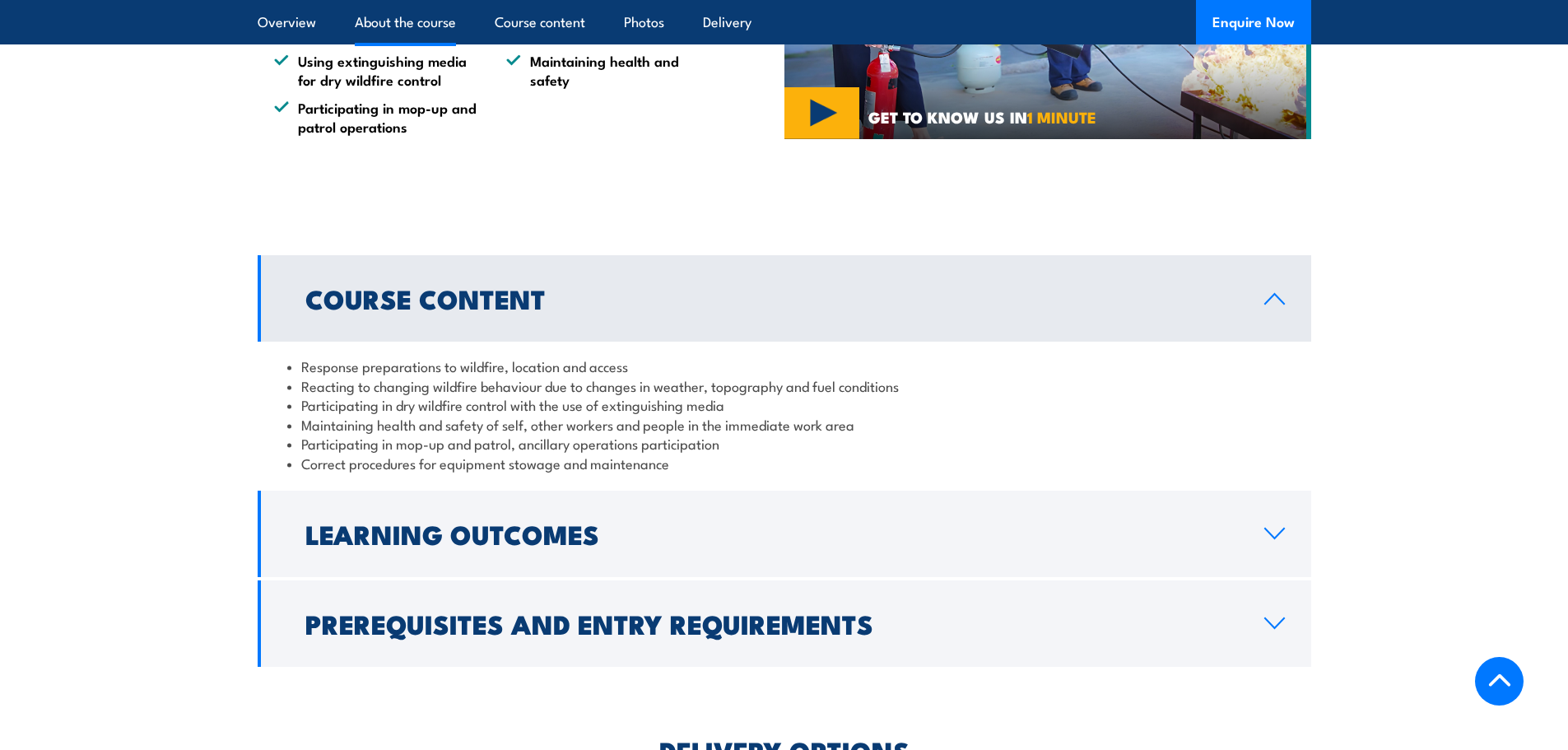
scroll to position [1317, 0]
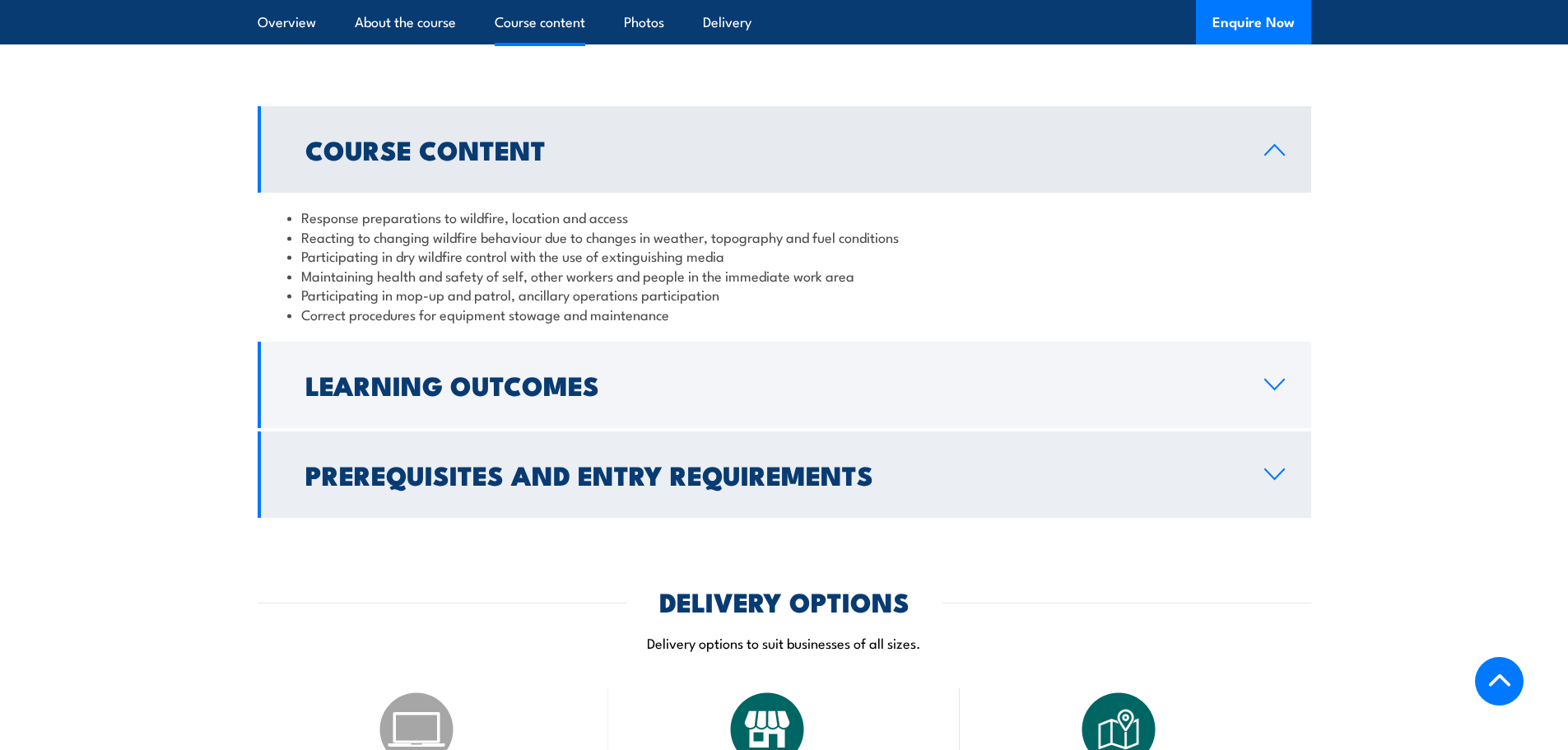
click at [1248, 448] on link "Prerequisites and Entry Requirements" at bounding box center [784, 474] width 1054 height 86
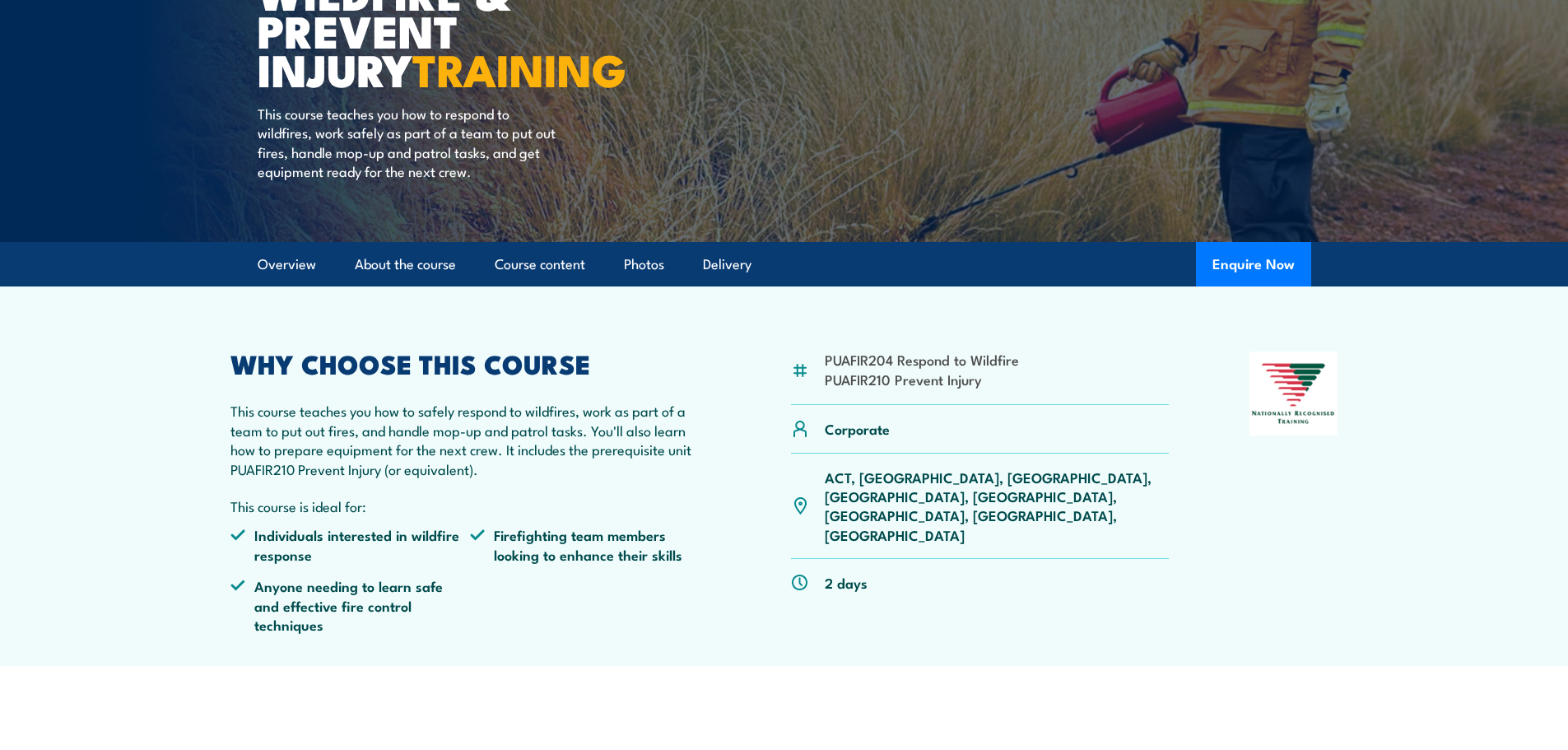
scroll to position [0, 0]
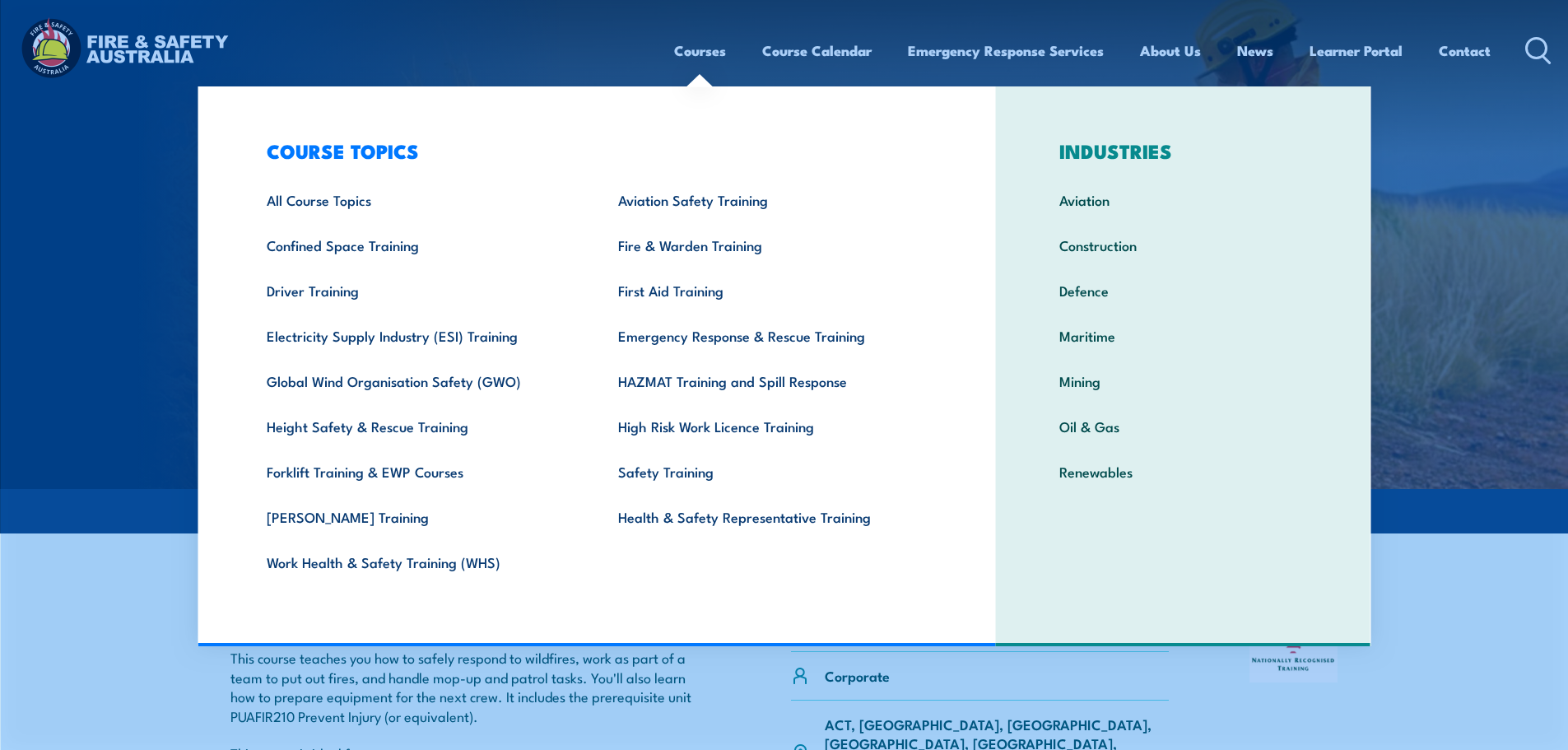
click at [680, 55] on link "Courses" at bounding box center [700, 50] width 51 height 44
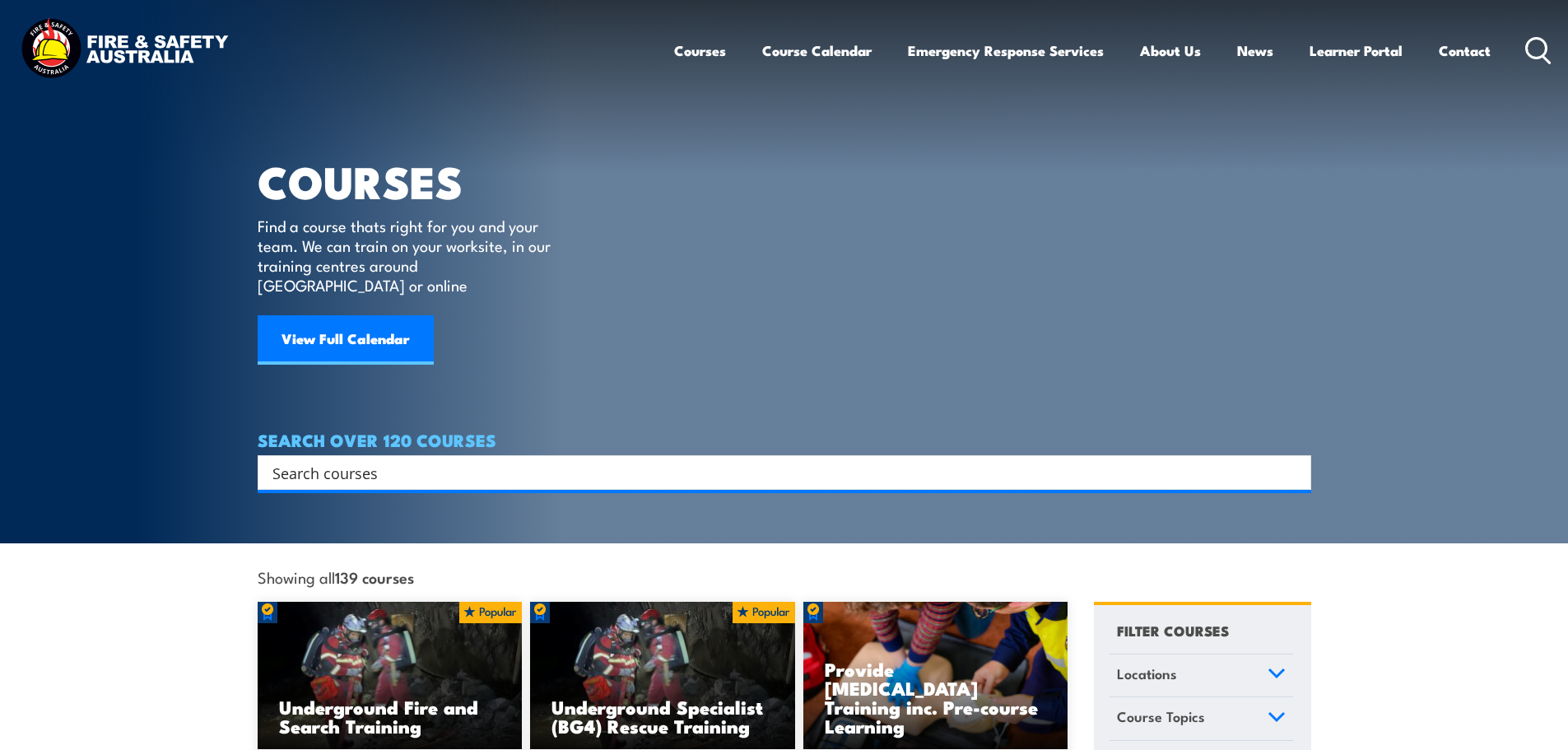
click at [453, 464] on div "Search" at bounding box center [784, 472] width 1054 height 35
click at [439, 460] on input "Search input" at bounding box center [774, 472] width 1003 height 25
paste input "Suppress Wildfire"
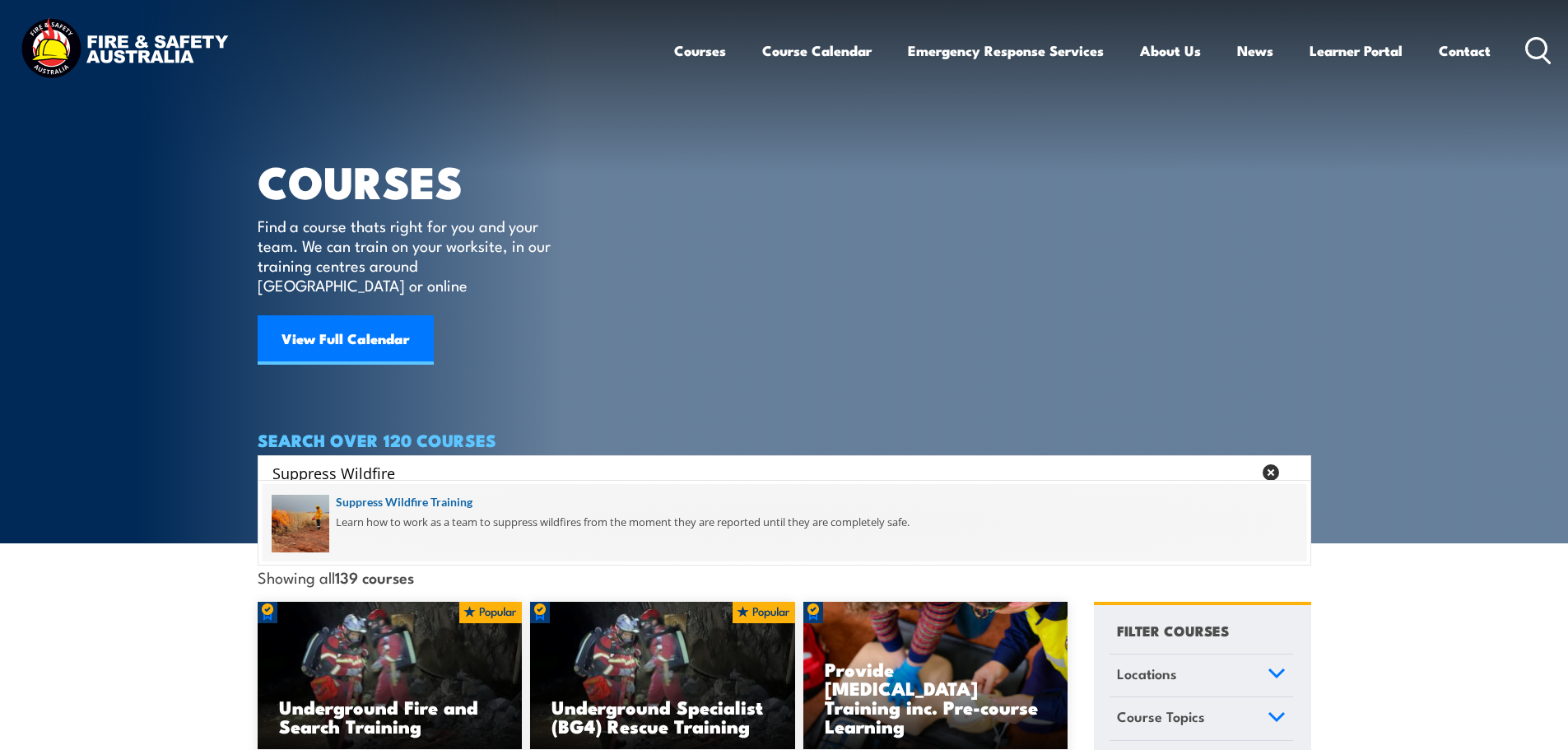
type input "Suppress Wildfire"
click at [456, 509] on span at bounding box center [784, 522] width 1044 height 77
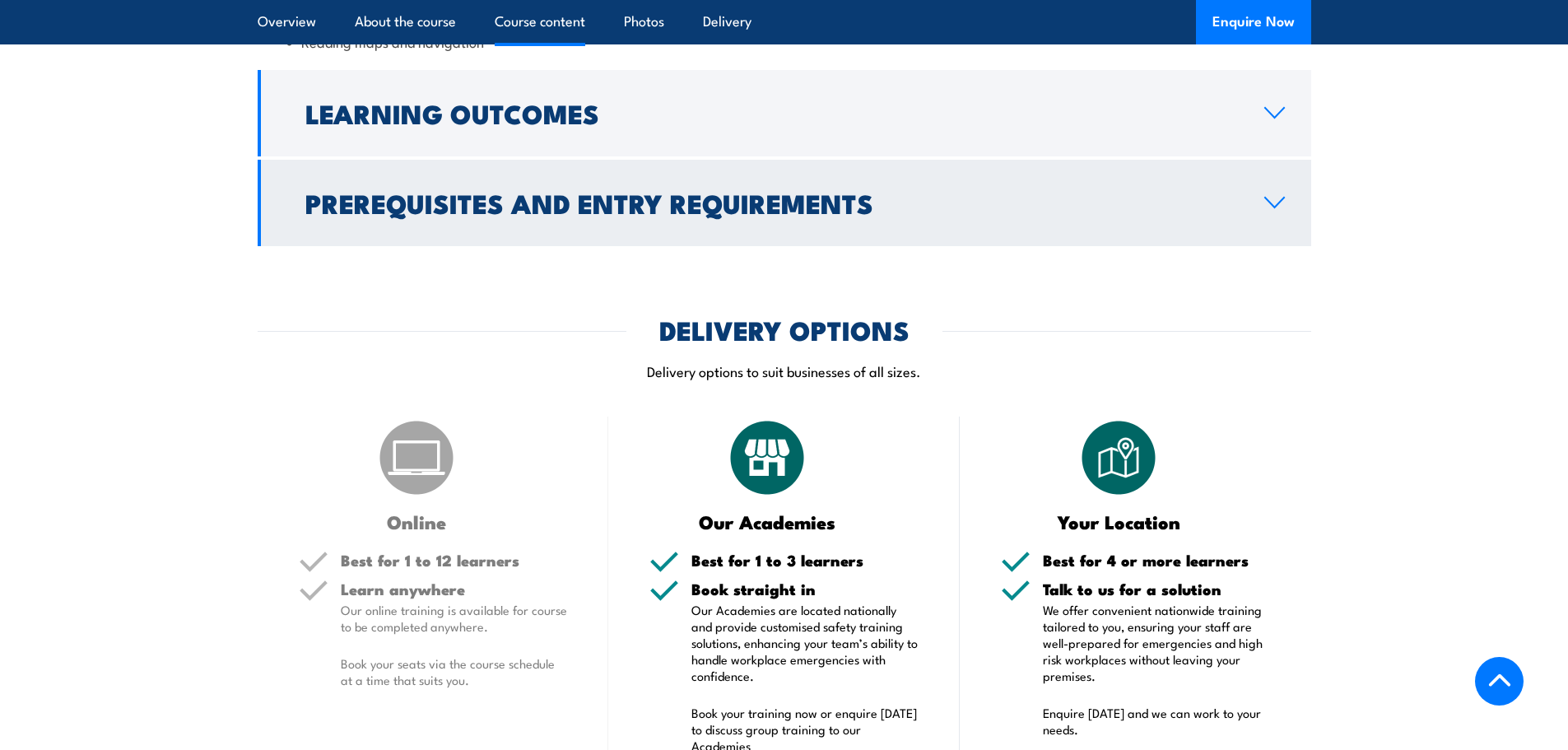
click at [924, 204] on h2 "Prerequisites and Entry Requirements" at bounding box center [772, 202] width 933 height 23
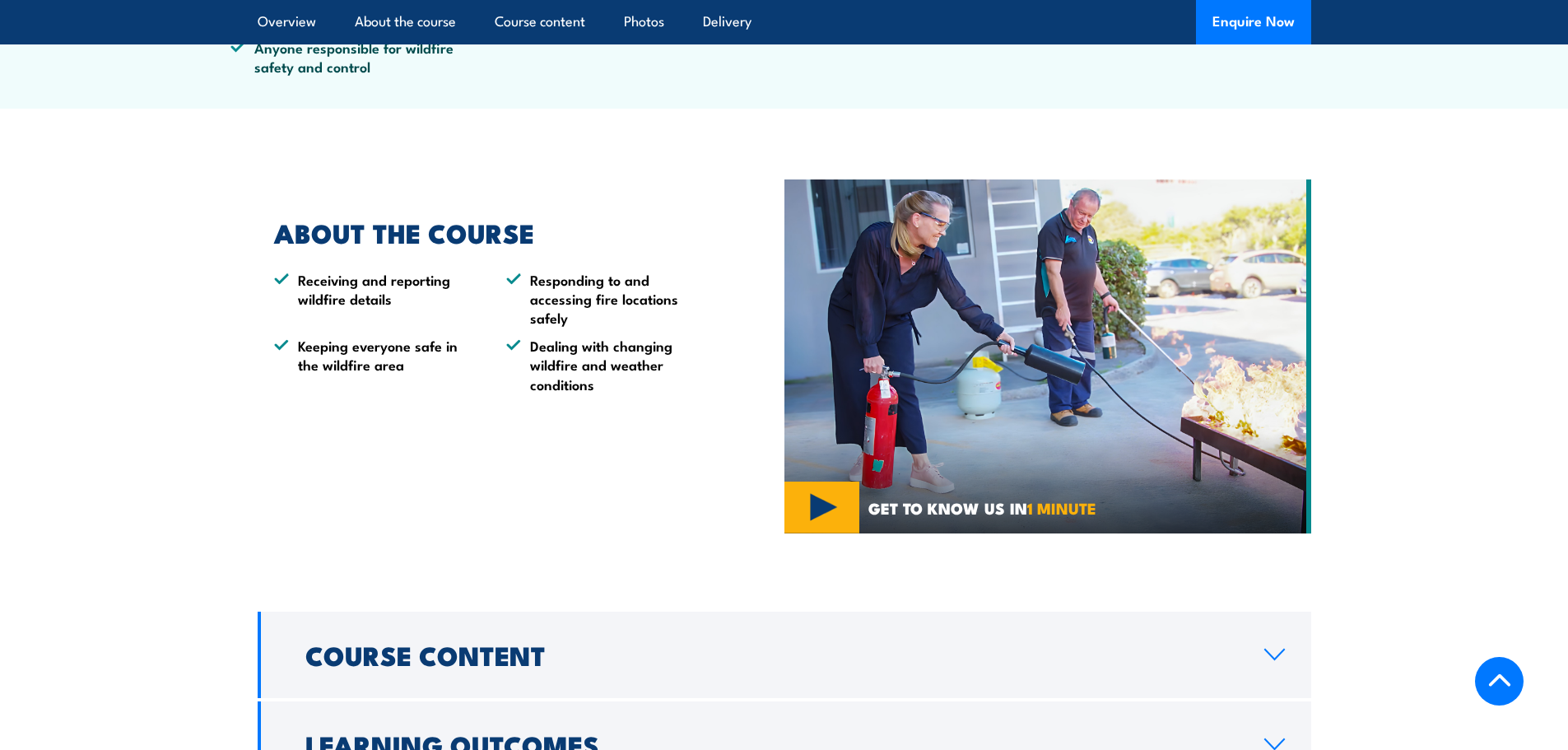
scroll to position [356, 0]
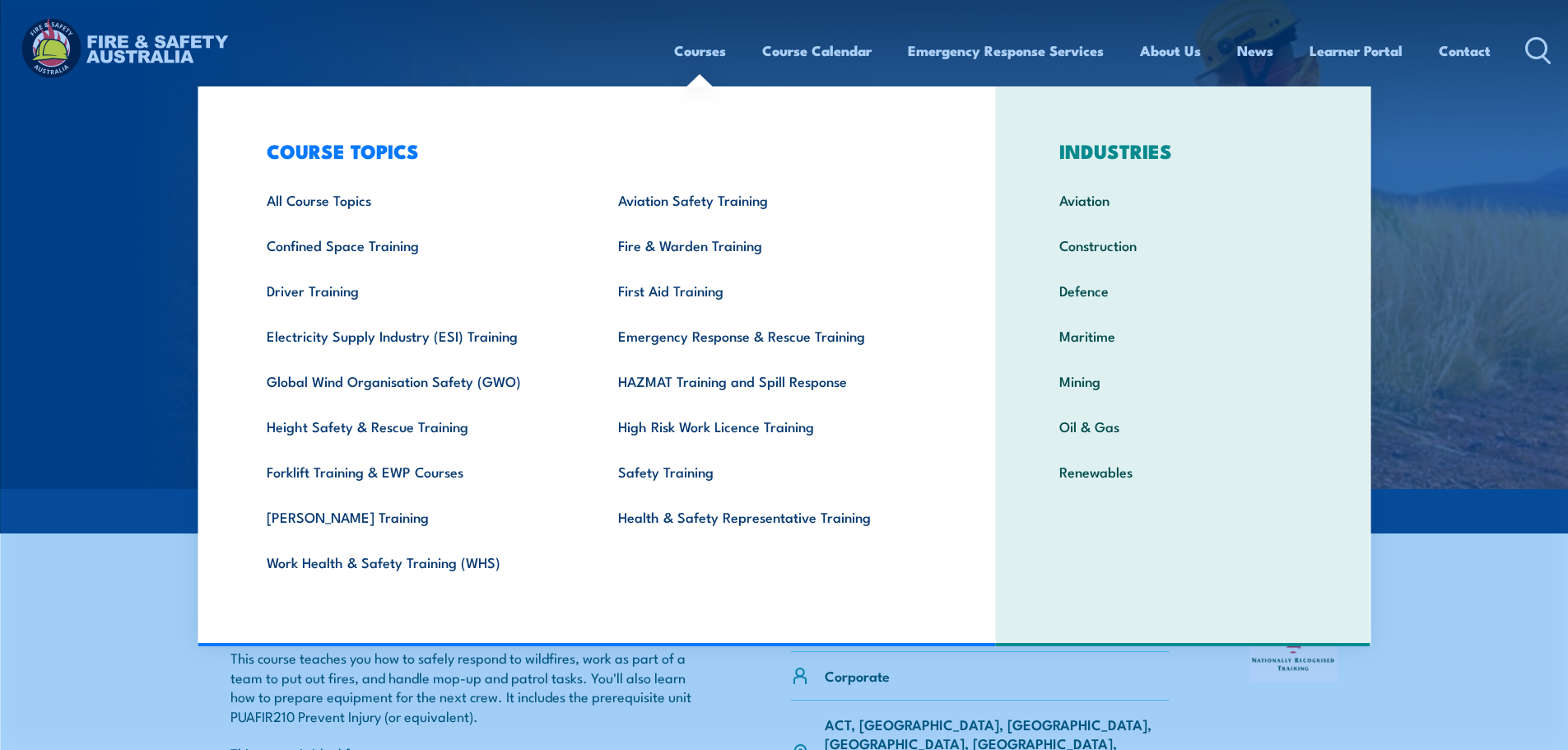
click at [704, 47] on link "Courses" at bounding box center [700, 50] width 51 height 44
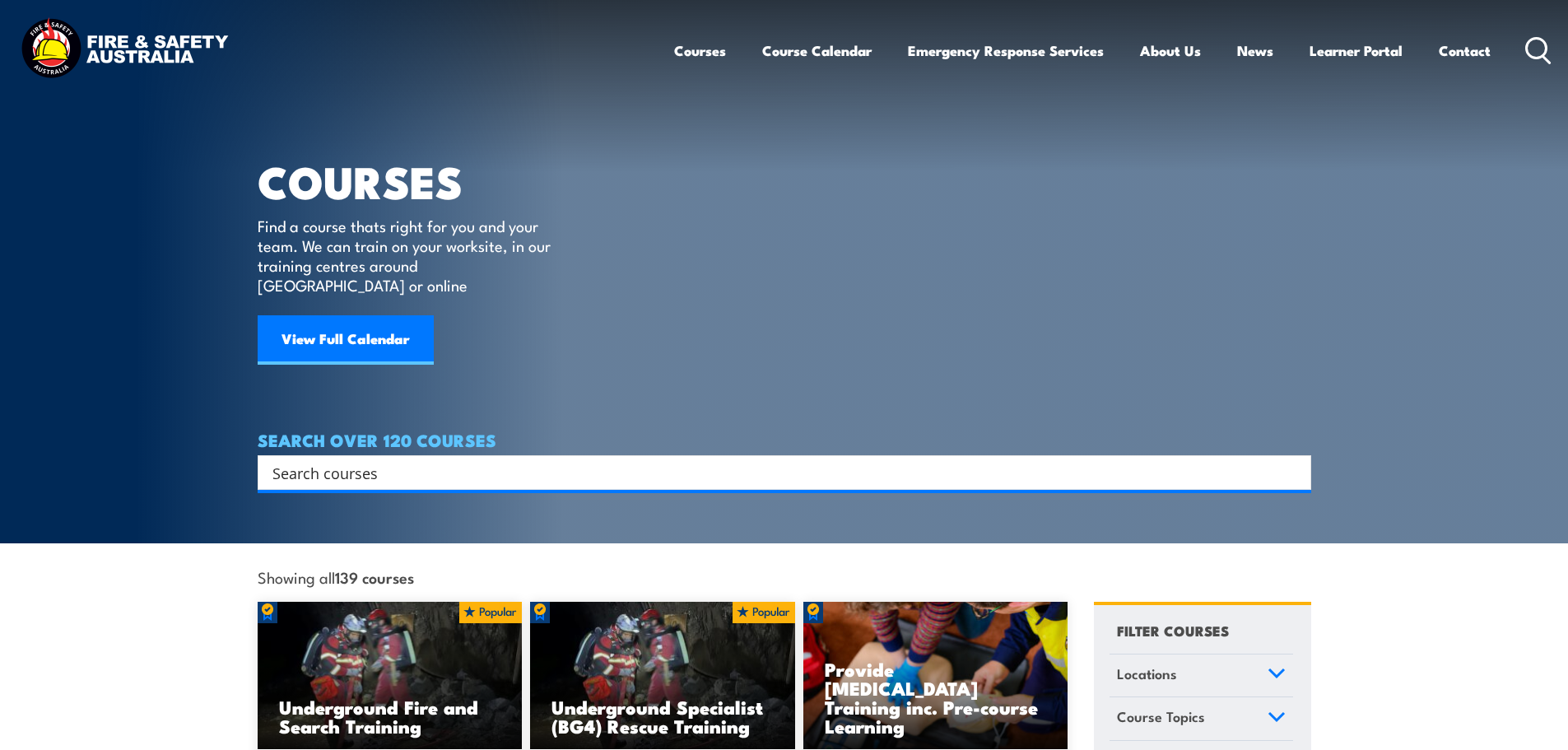
click at [411, 460] on input "Search input" at bounding box center [774, 472] width 1003 height 25
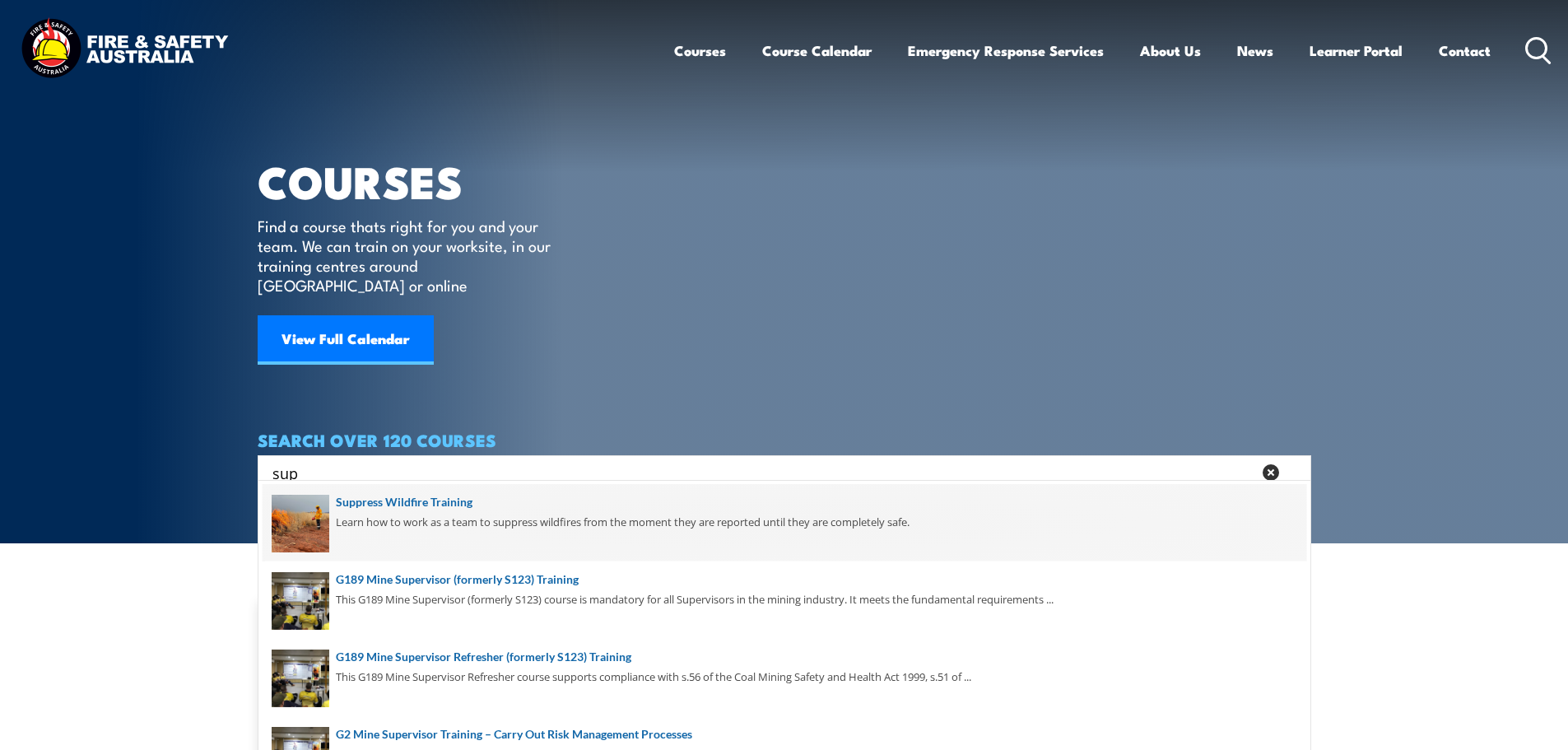
type input "sup"
click at [429, 496] on span at bounding box center [784, 522] width 1044 height 77
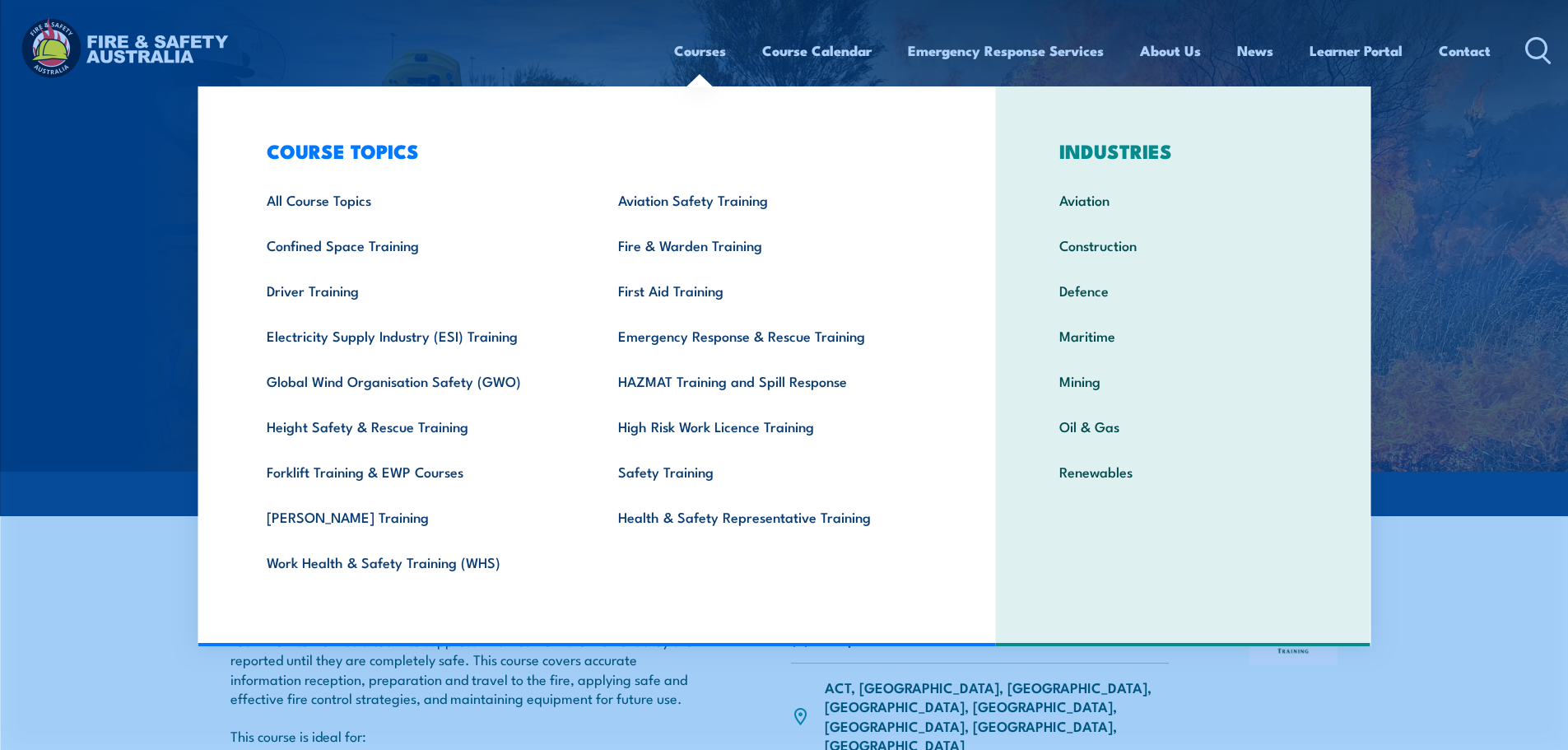
click at [685, 49] on link "Courses" at bounding box center [700, 50] width 51 height 44
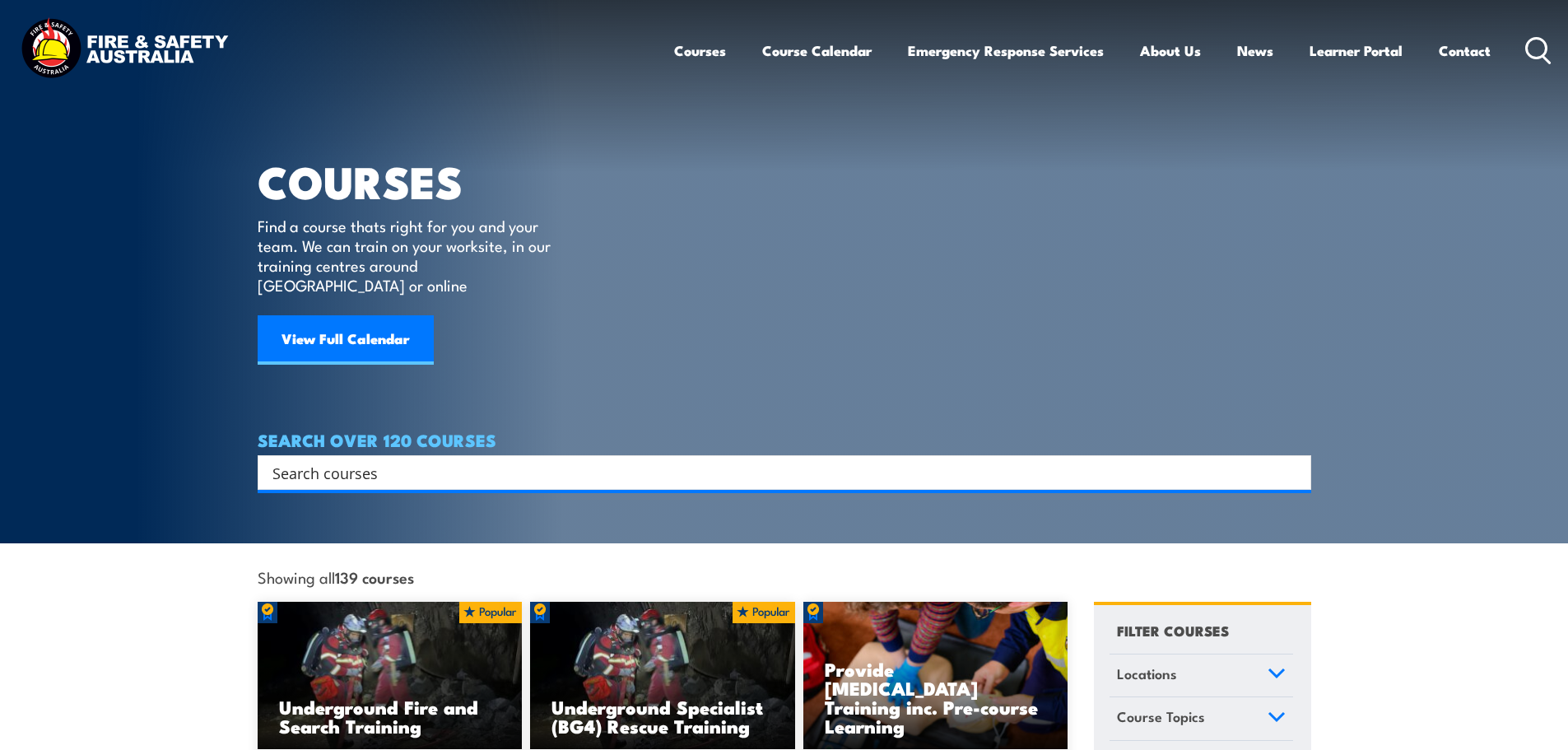
click at [389, 460] on input "Search input" at bounding box center [774, 472] width 1003 height 25
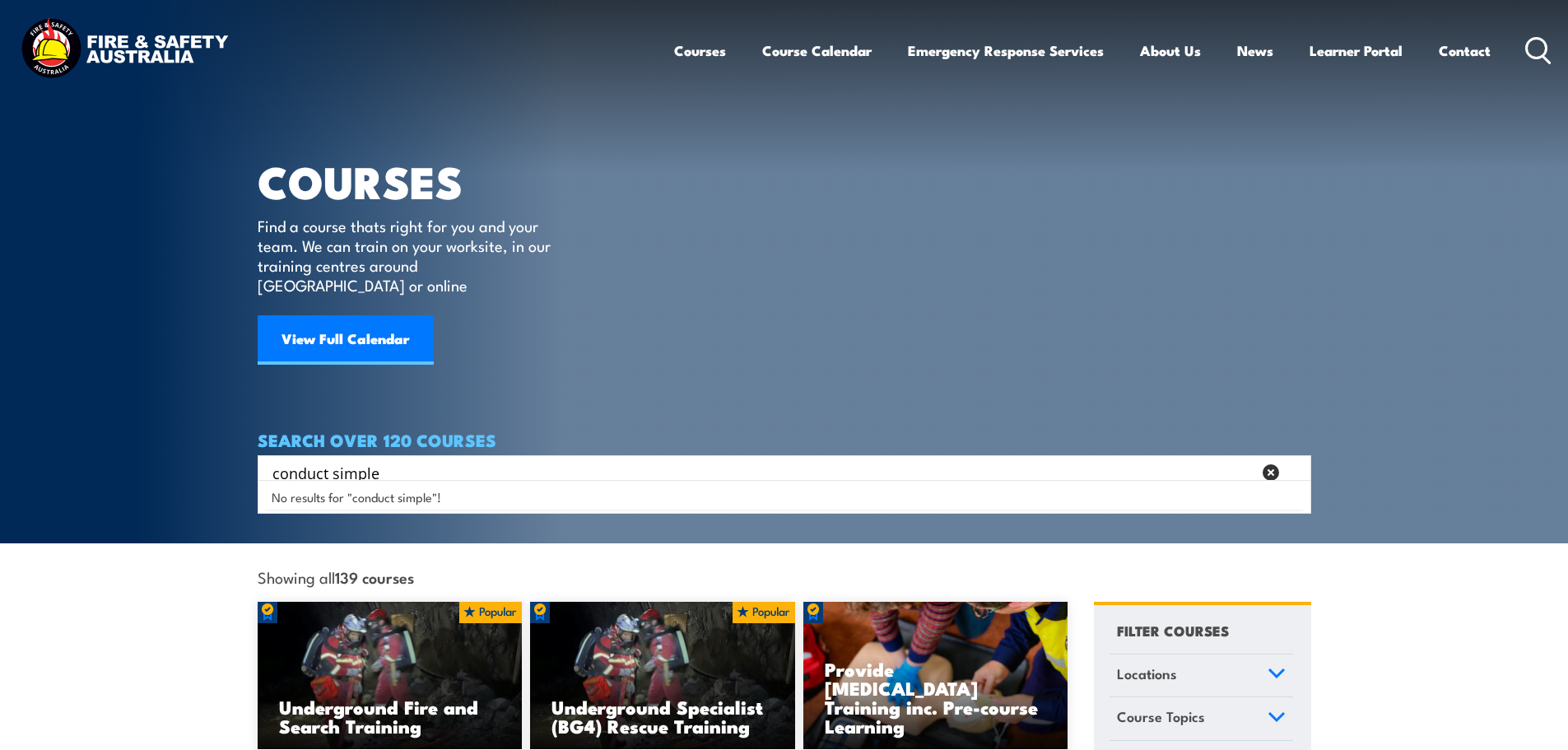
drag, startPoint x: 389, startPoint y: 447, endPoint x: 233, endPoint y: 450, distance: 156.0
click at [233, 450] on section "COURSES Find a course thats right for you and your team. We can train on your w…" at bounding box center [784, 271] width 1568 height 543
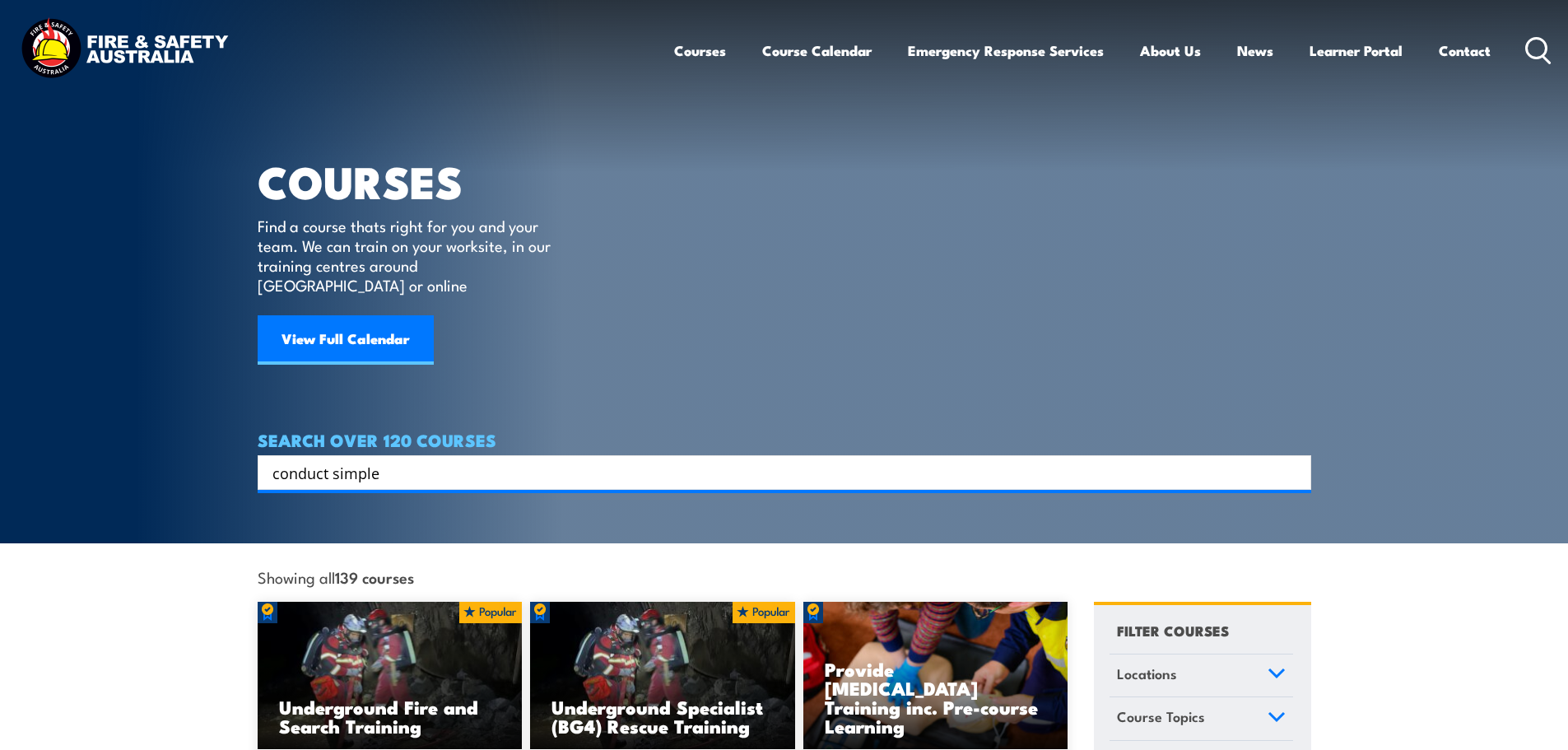
type input "conduct simple"
